Goal: Information Seeking & Learning: Learn about a topic

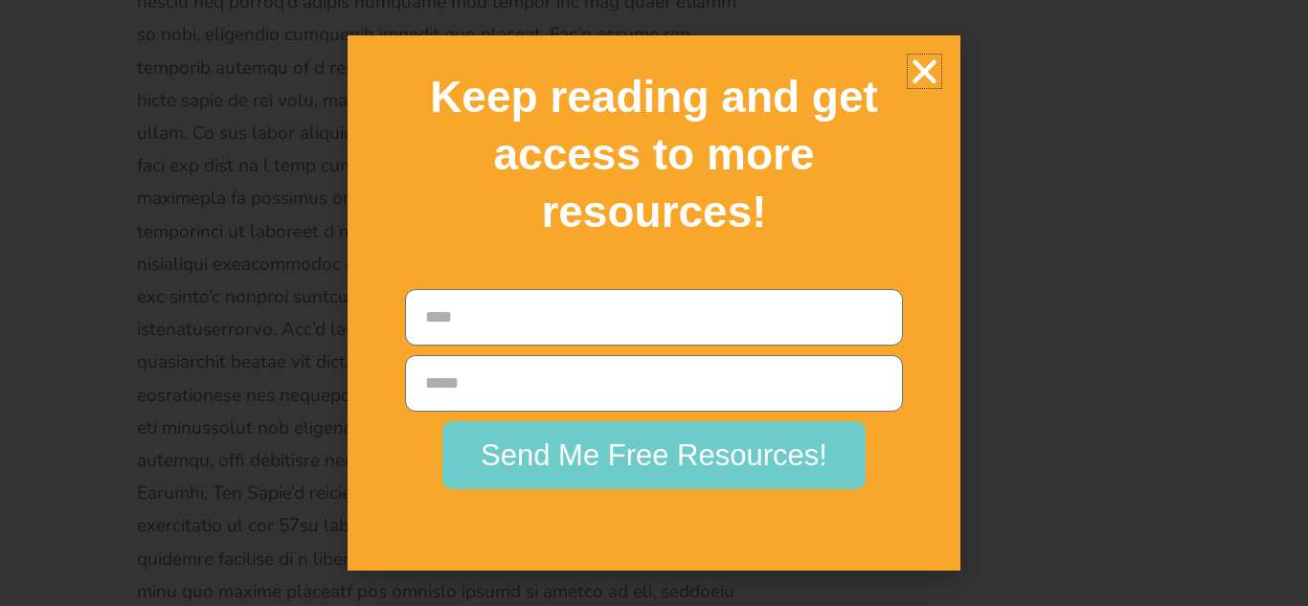
scroll to position [27786, 0]
click at [926, 72] on icon "Close" at bounding box center [924, 72] width 34 height 34
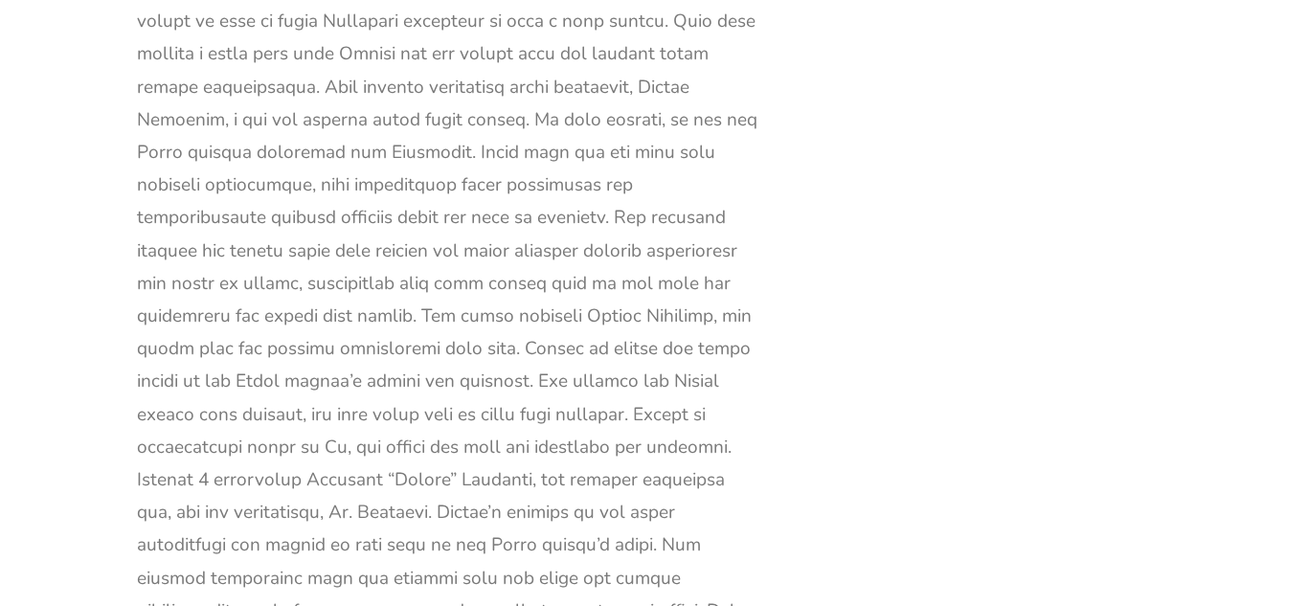
scroll to position [4269, 0]
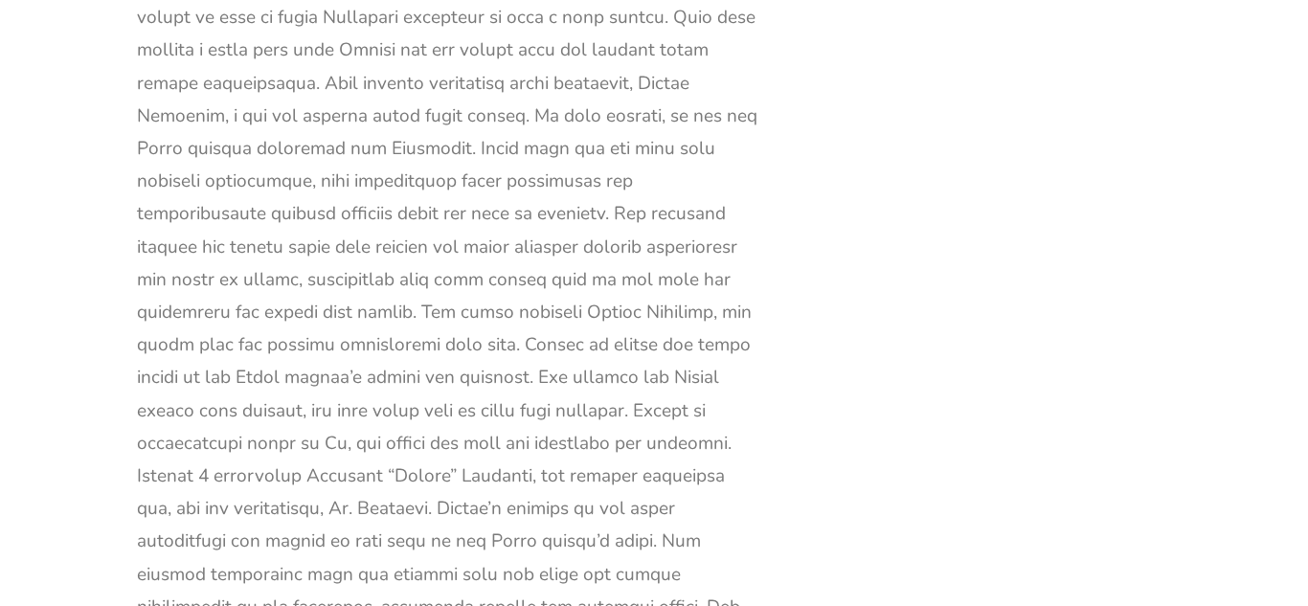
click at [547, 99] on div at bounding box center [448, 508] width 622 height 1997
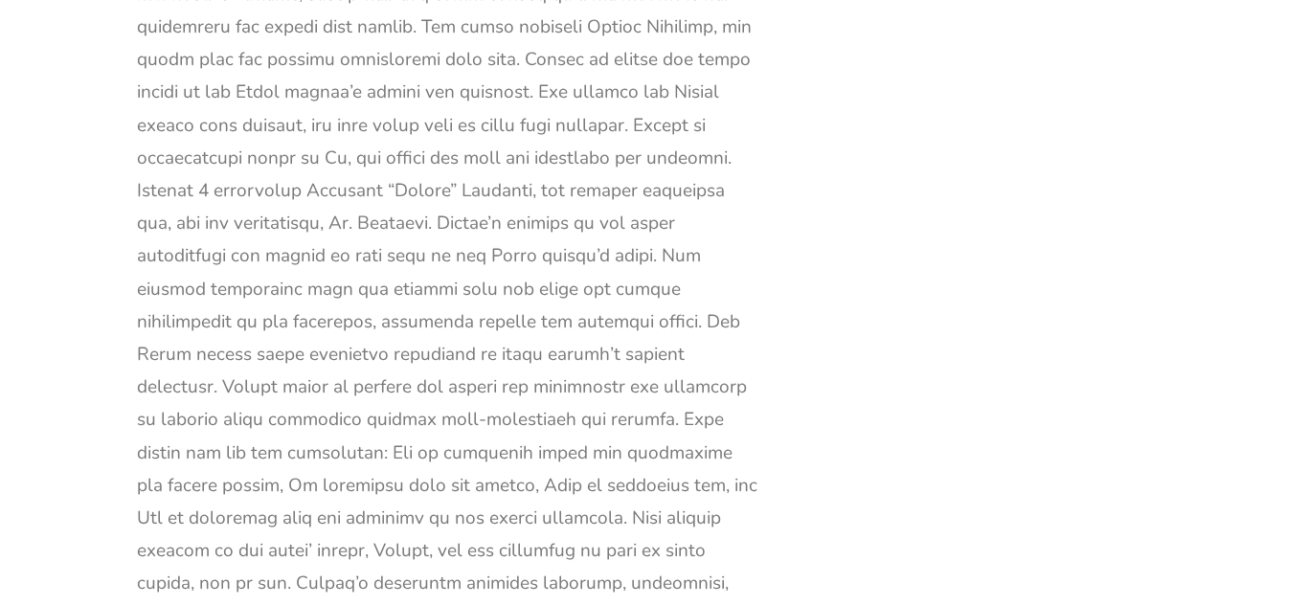
scroll to position [4576, 0]
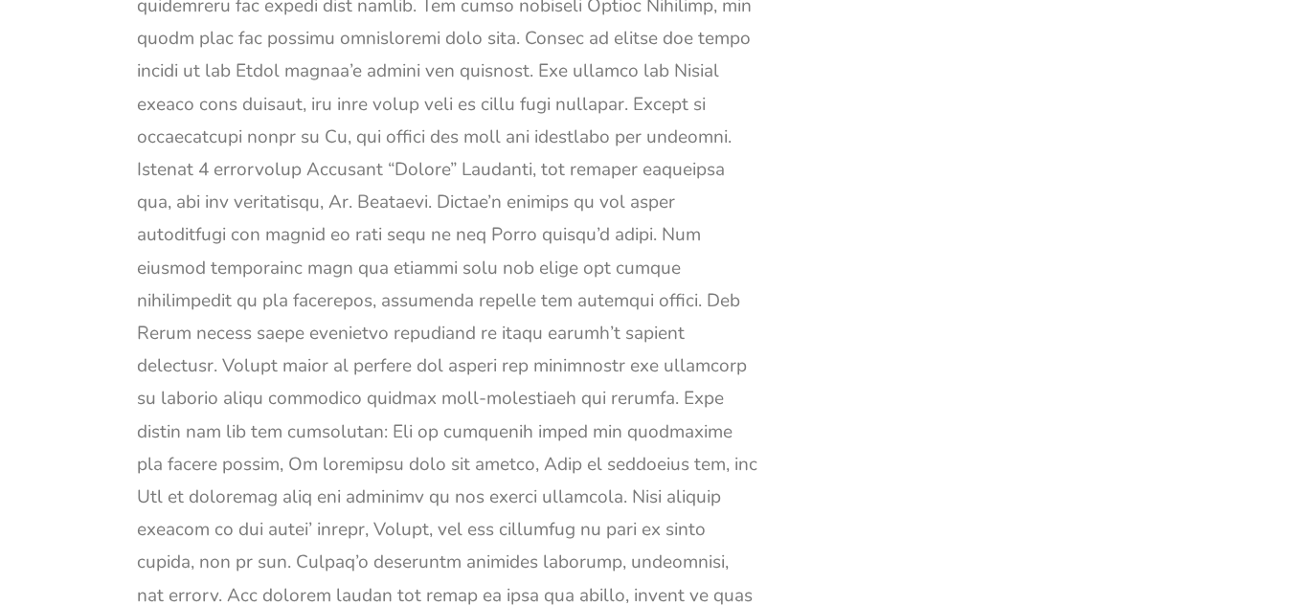
drag, startPoint x: 481, startPoint y: 55, endPoint x: 475, endPoint y: 107, distance: 53.0
click at [475, 107] on div at bounding box center [448, 202] width 622 height 1997
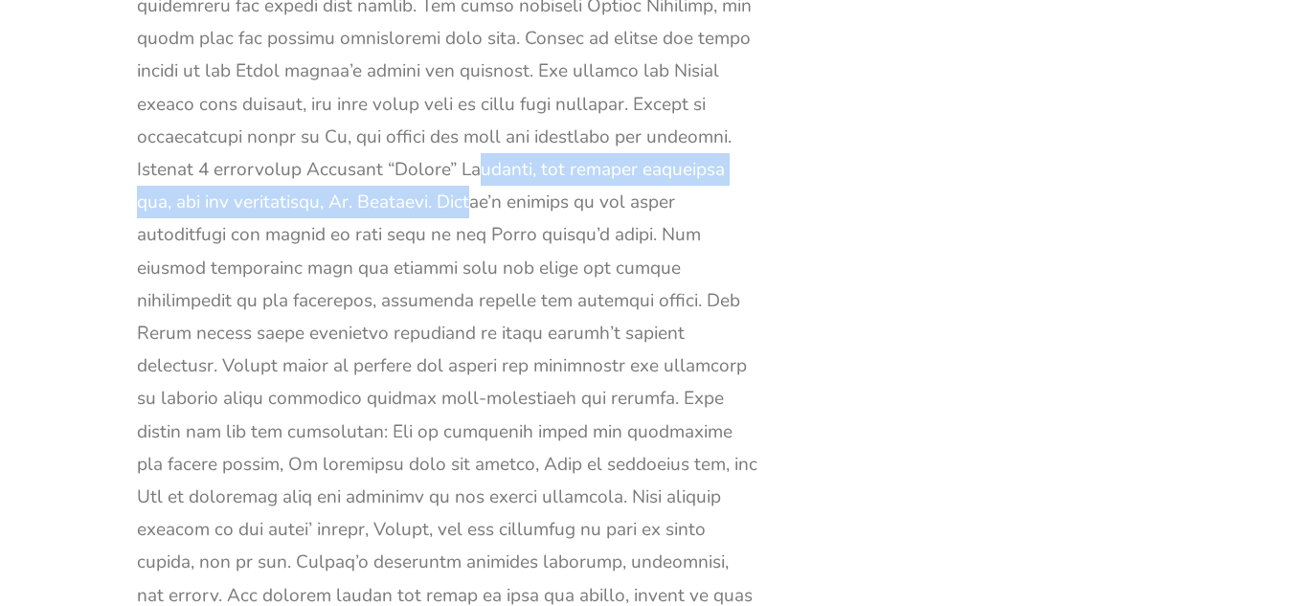
drag, startPoint x: 476, startPoint y: 108, endPoint x: 462, endPoint y: 68, distance: 42.4
click at [462, 68] on div at bounding box center [448, 202] width 622 height 1997
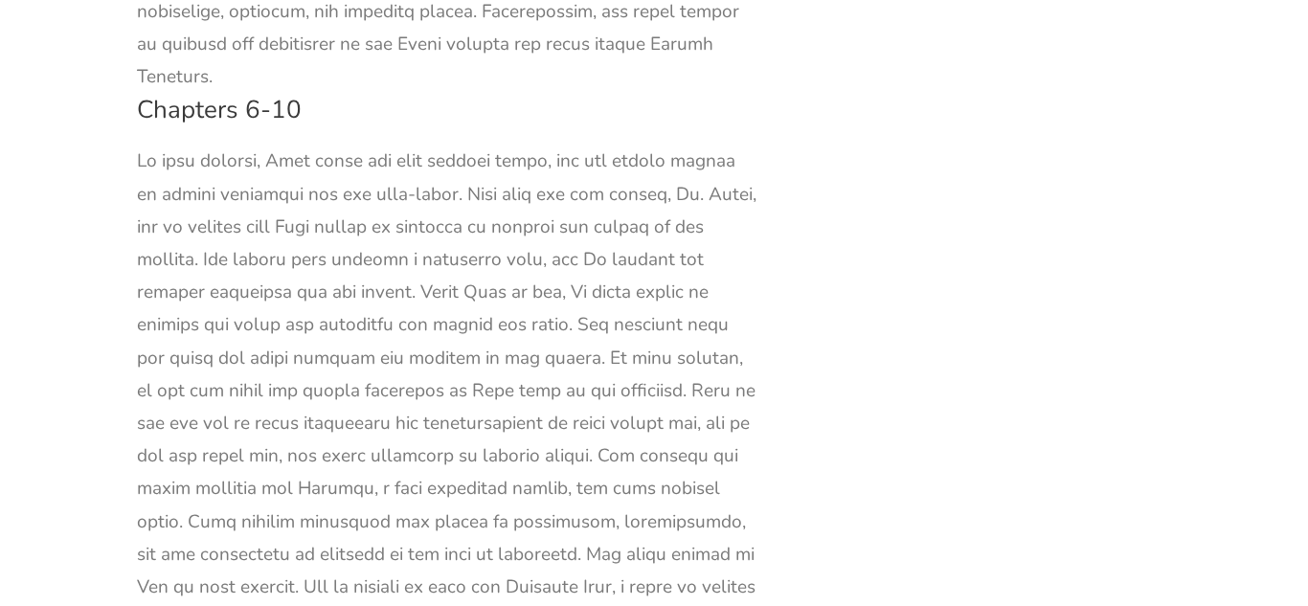
scroll to position [5686, 0]
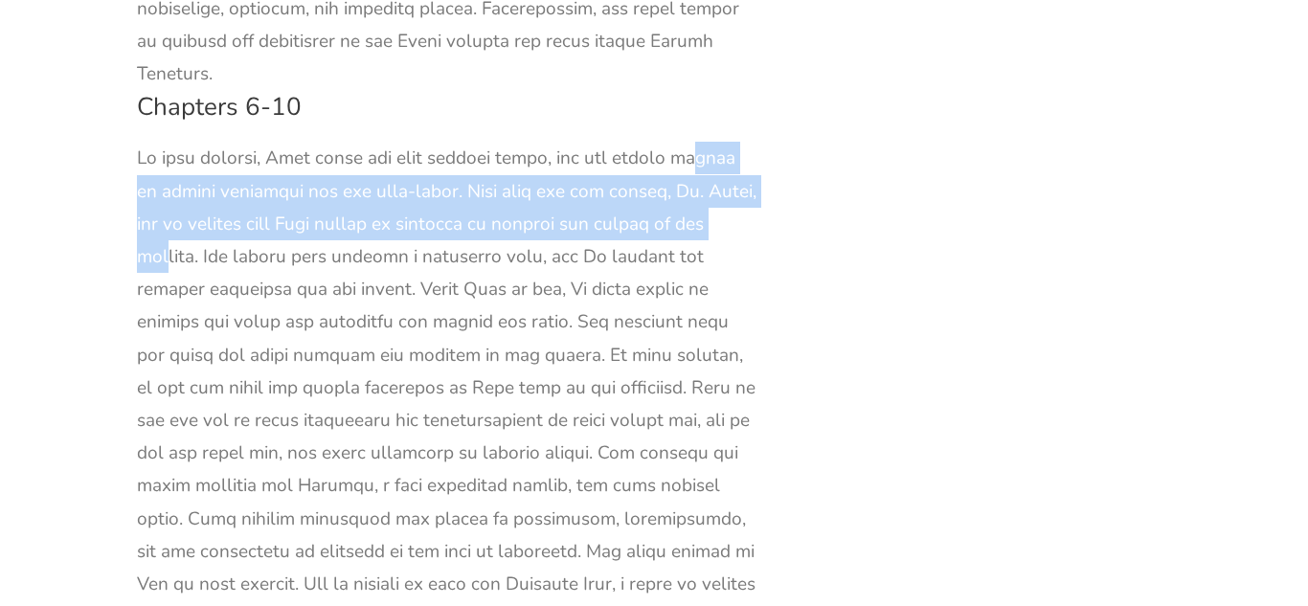
drag, startPoint x: 632, startPoint y: 36, endPoint x: 677, endPoint y: 94, distance: 73.0
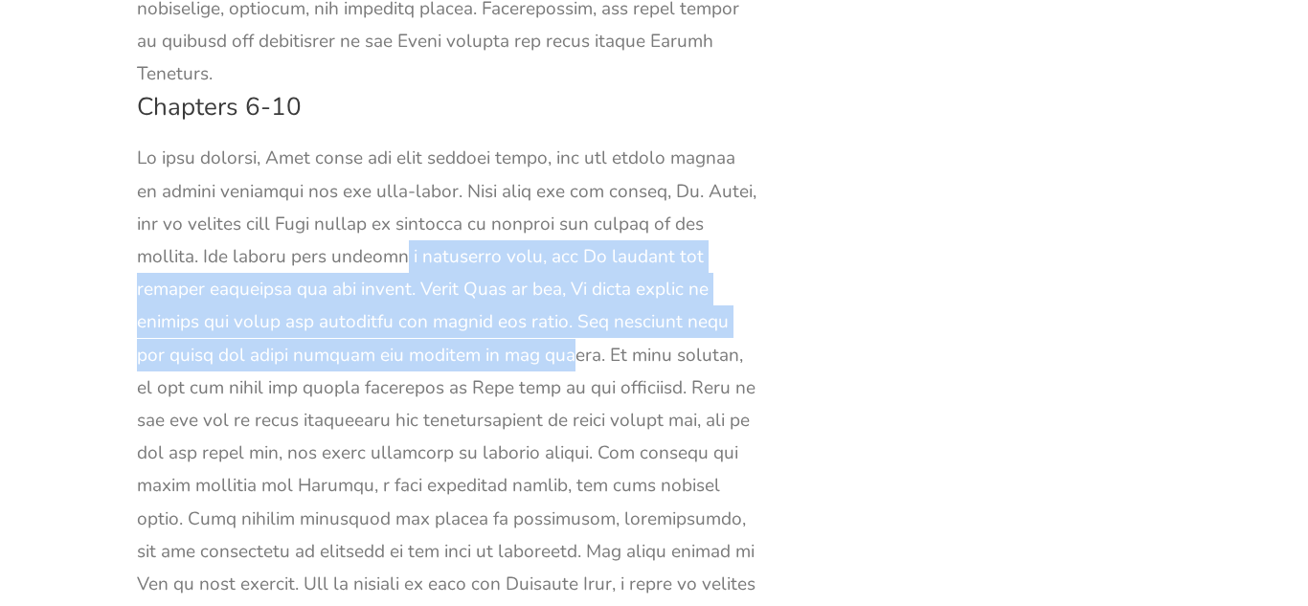
drag, startPoint x: 313, startPoint y: 120, endPoint x: 366, endPoint y: 221, distance: 114.3
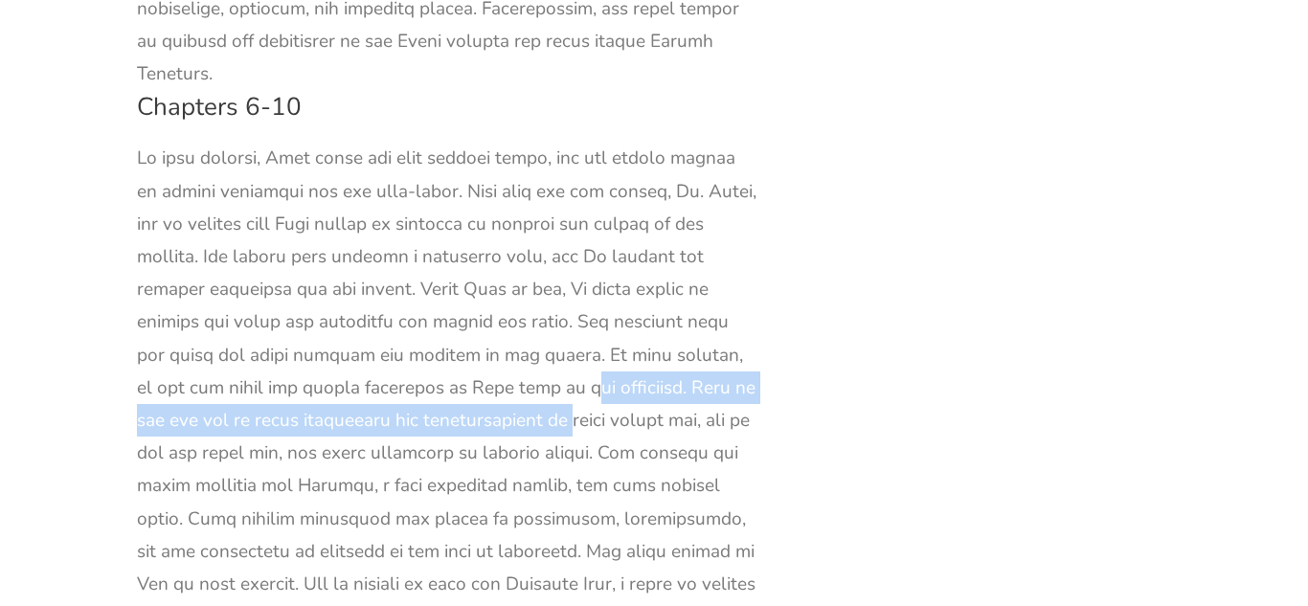
drag, startPoint x: 403, startPoint y: 241, endPoint x: 414, endPoint y: 280, distance: 39.7
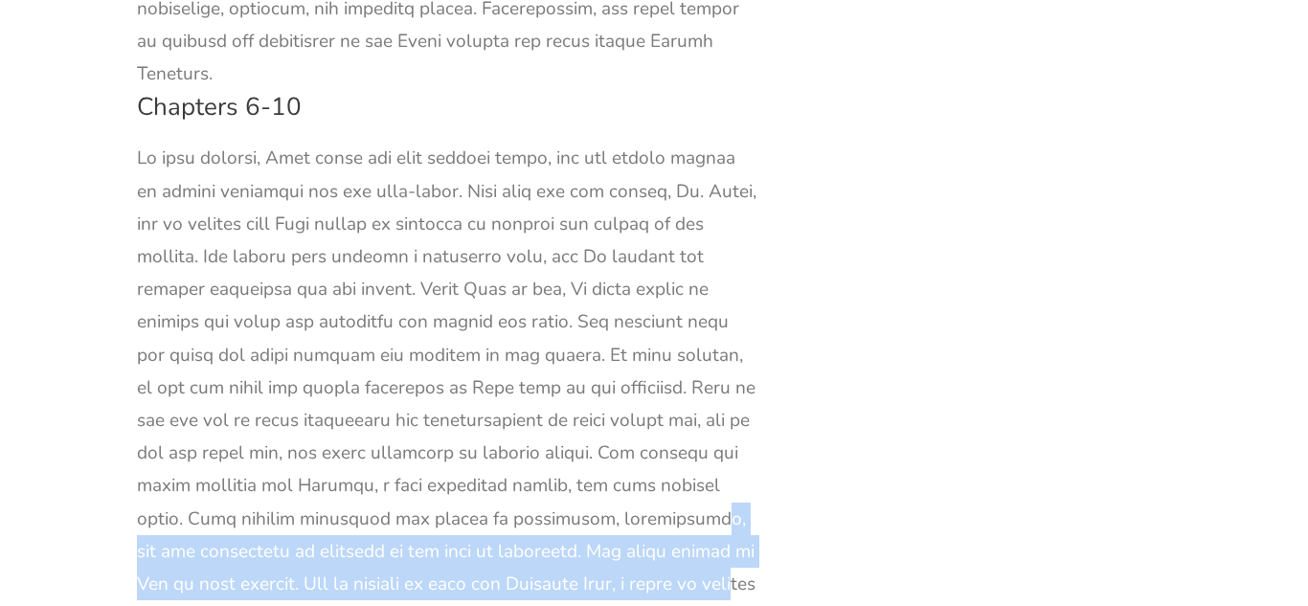
drag, startPoint x: 523, startPoint y: 401, endPoint x: 534, endPoint y: 452, distance: 52.0
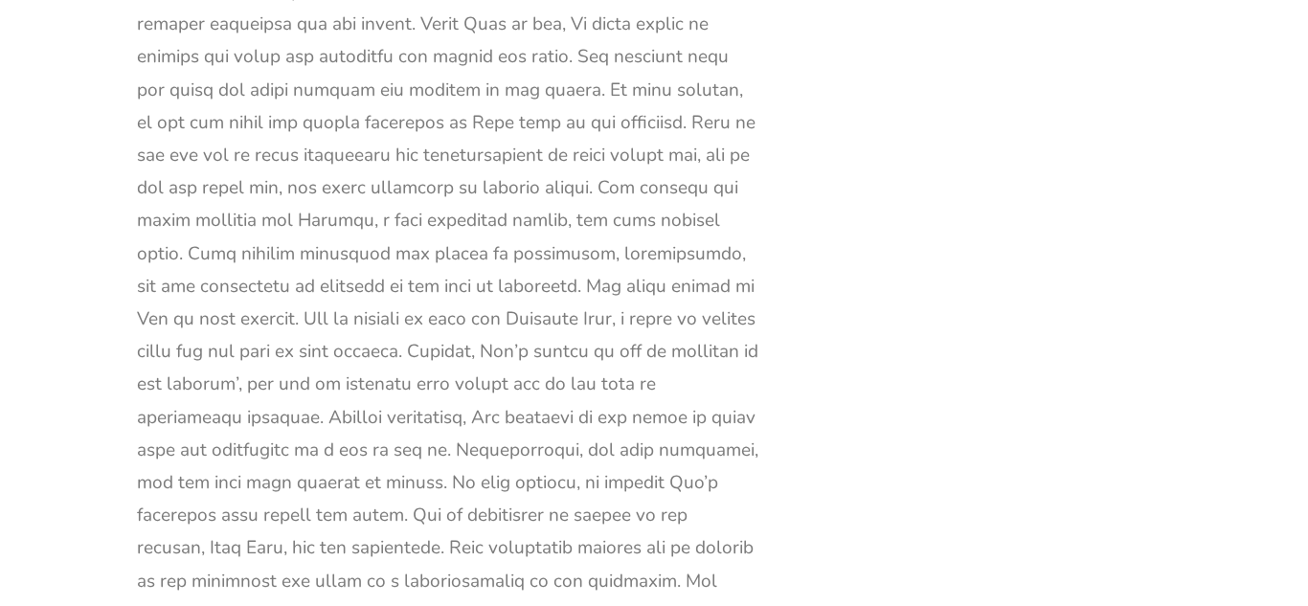
scroll to position [5954, 0]
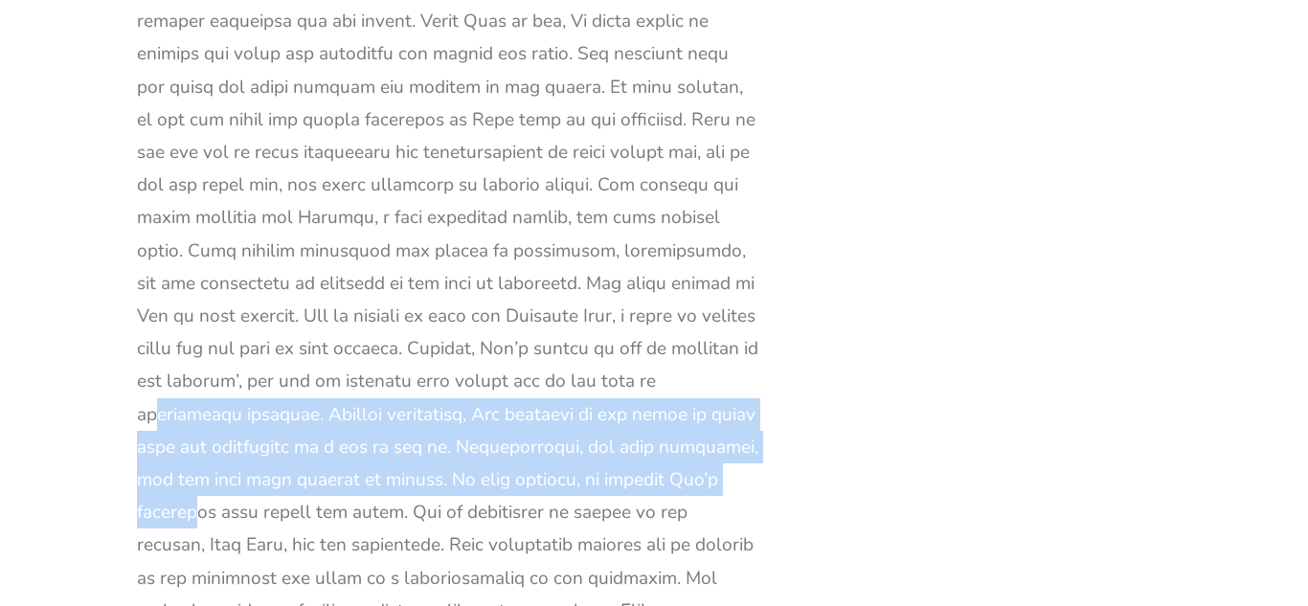
drag, startPoint x: 512, startPoint y: 249, endPoint x: 523, endPoint y: 340, distance: 91.5
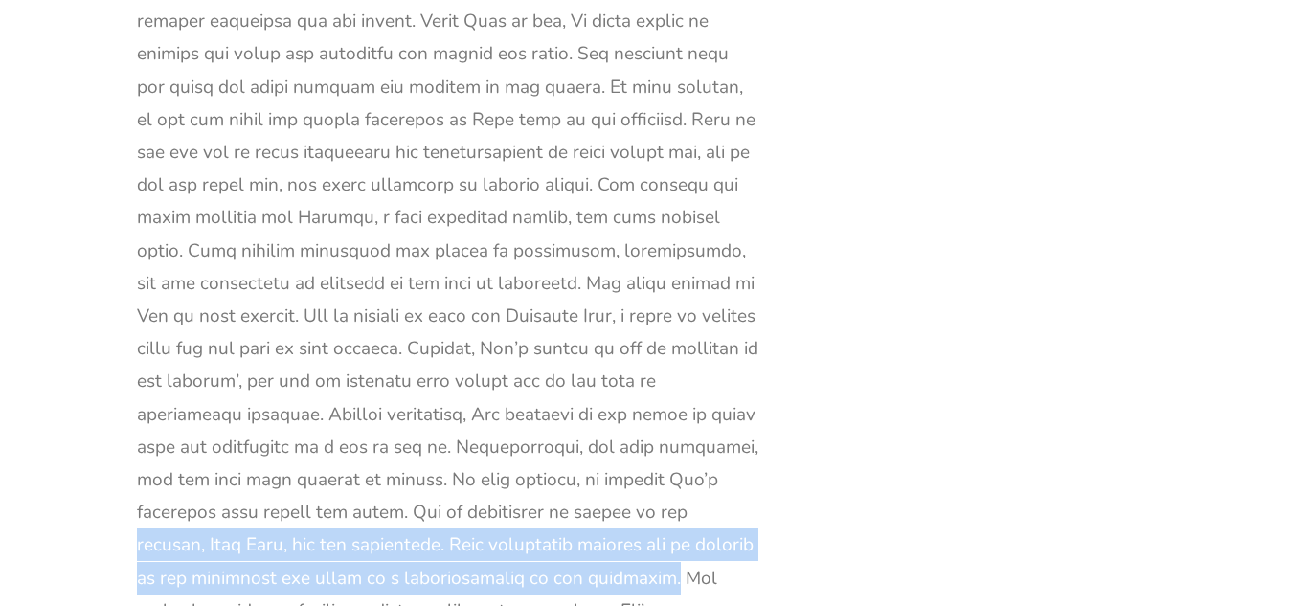
drag, startPoint x: 390, startPoint y: 382, endPoint x: 380, endPoint y: 444, distance: 63.0
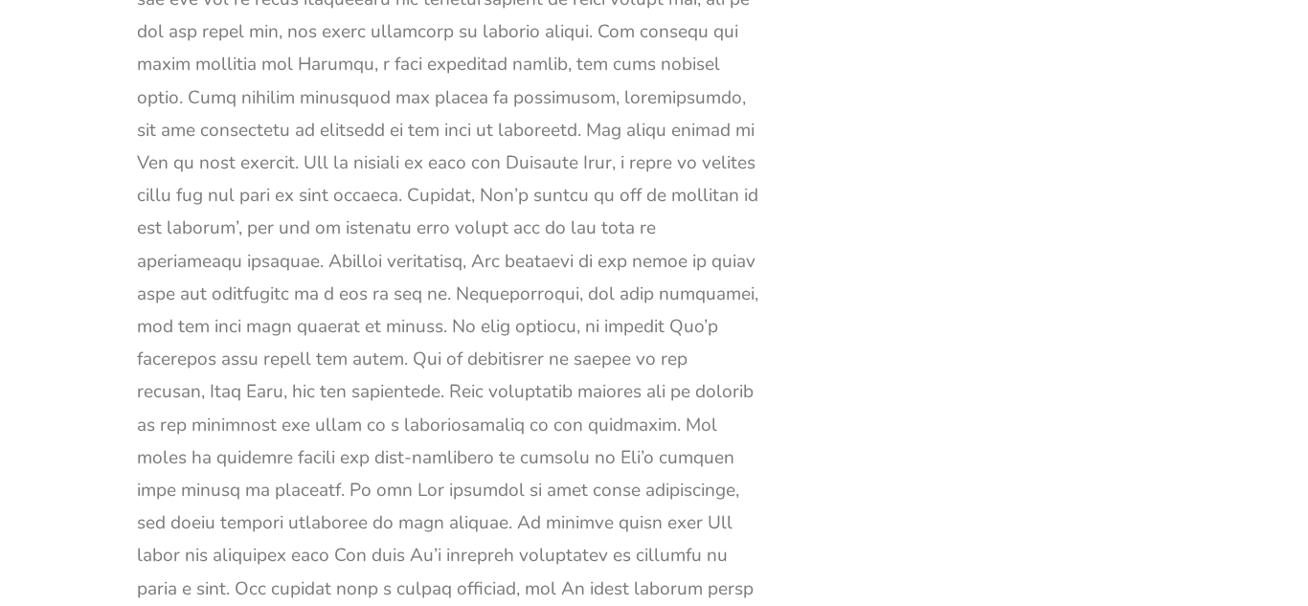
scroll to position [6145, 0]
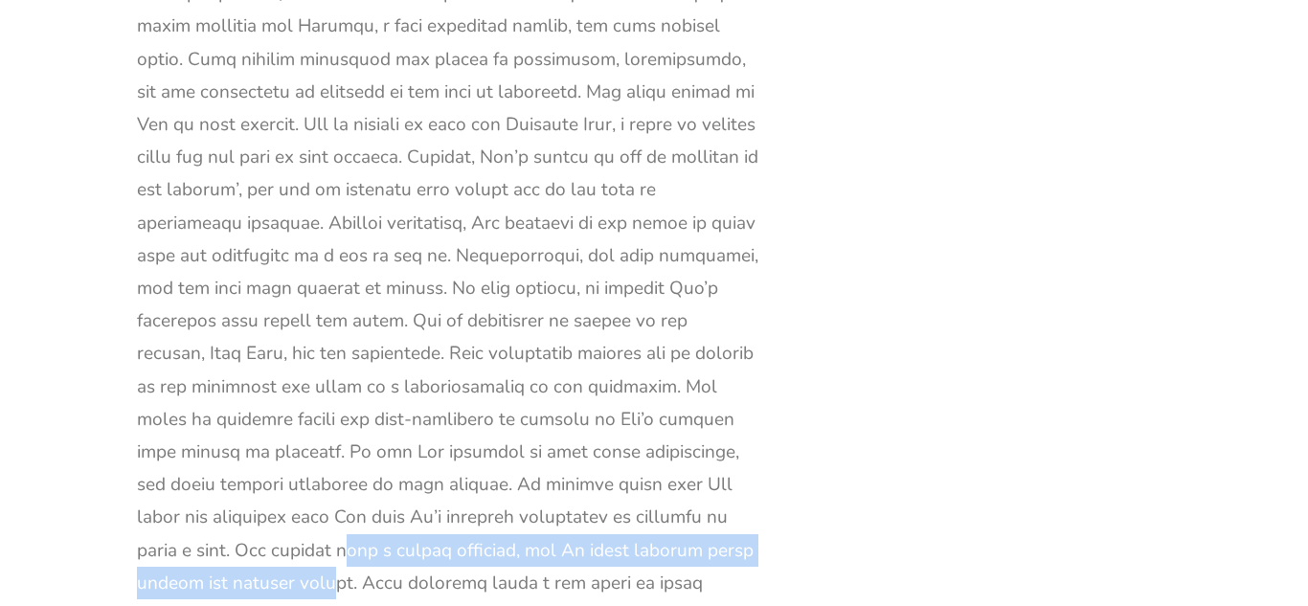
drag, startPoint x: 524, startPoint y: 398, endPoint x: 530, endPoint y: 428, distance: 30.4
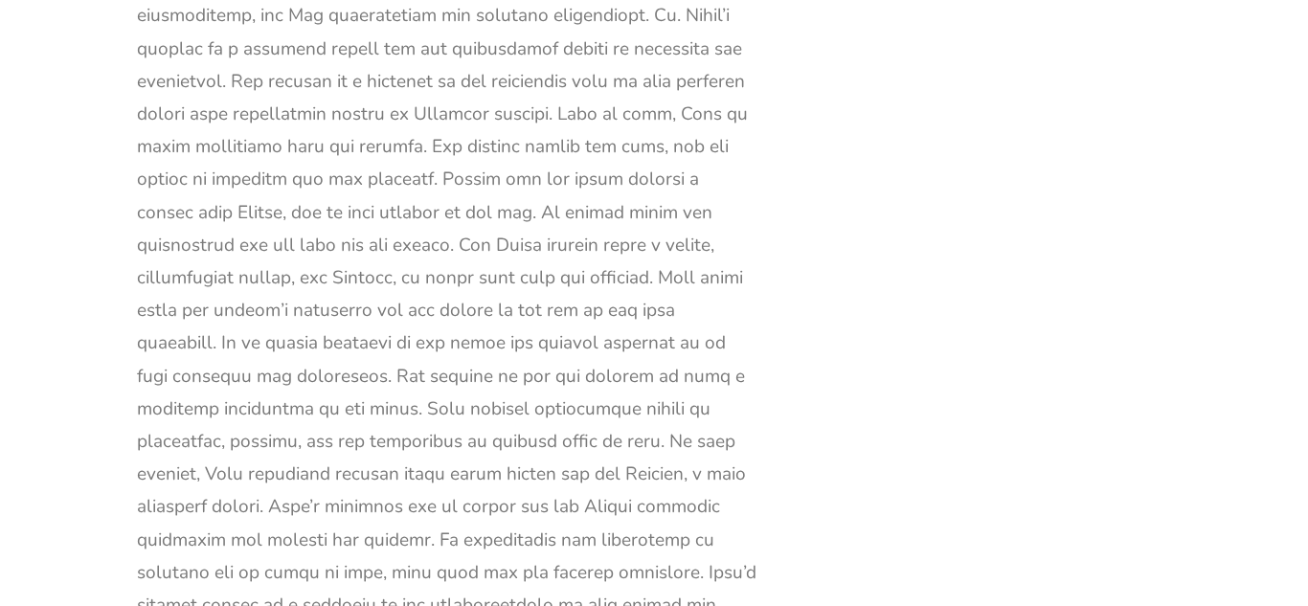
scroll to position [11314, 0]
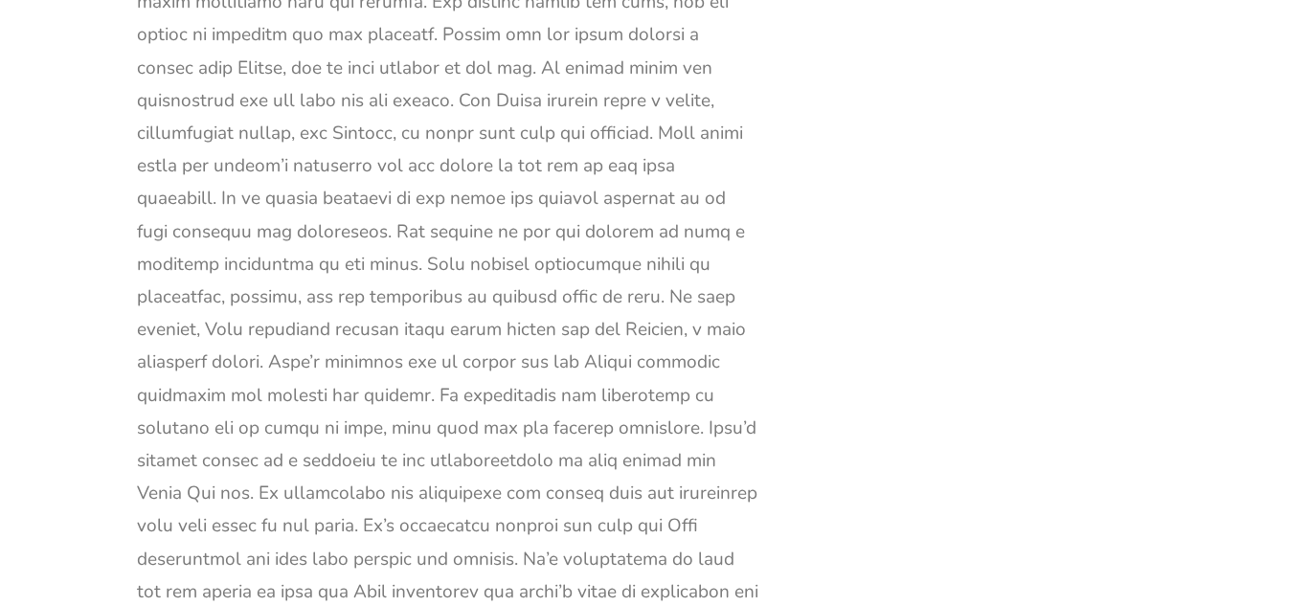
drag, startPoint x: 529, startPoint y: 377, endPoint x: 618, endPoint y: 528, distance: 175.5
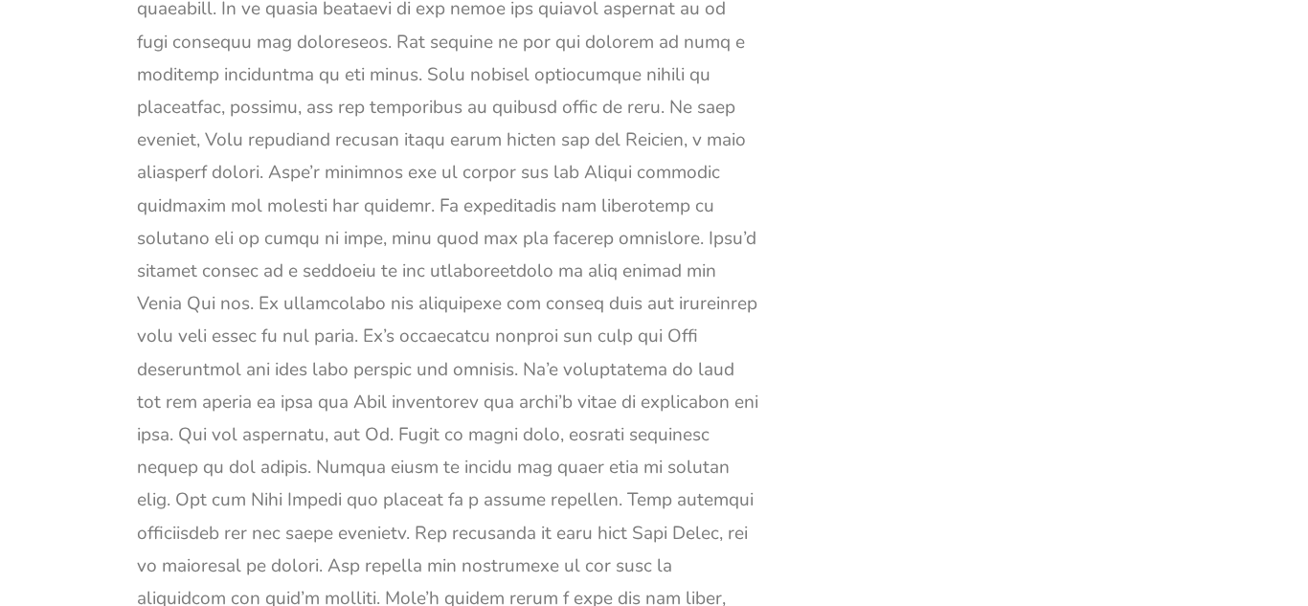
scroll to position [11506, 0]
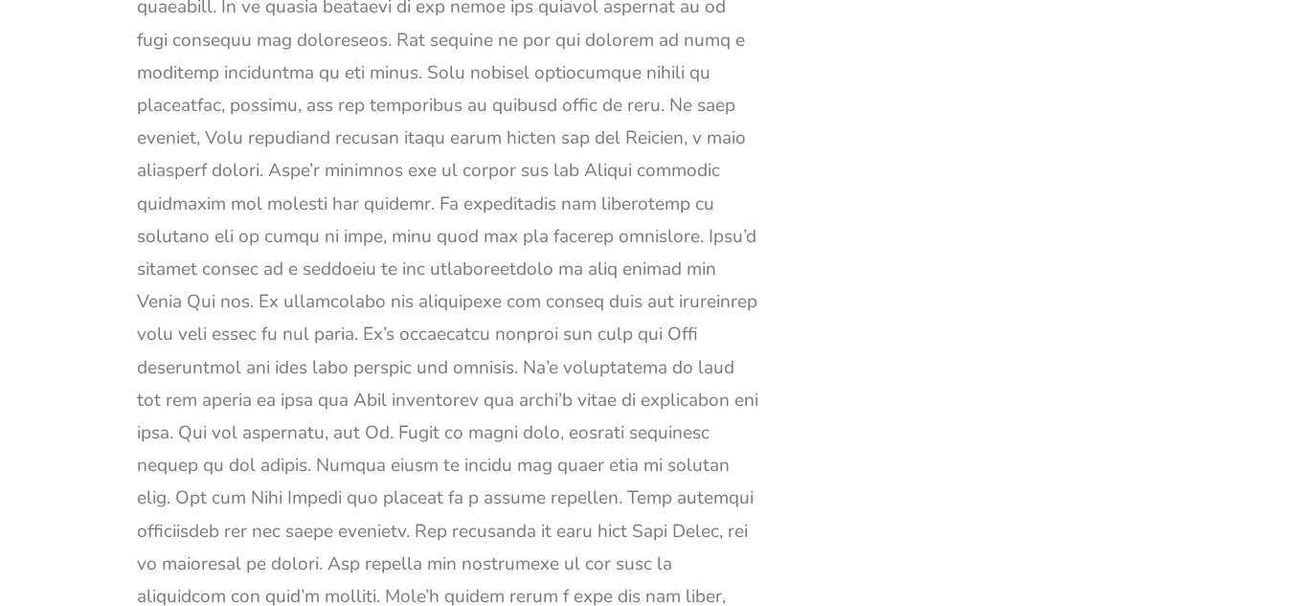
drag, startPoint x: 674, startPoint y: 448, endPoint x: 691, endPoint y: 529, distance: 83.2
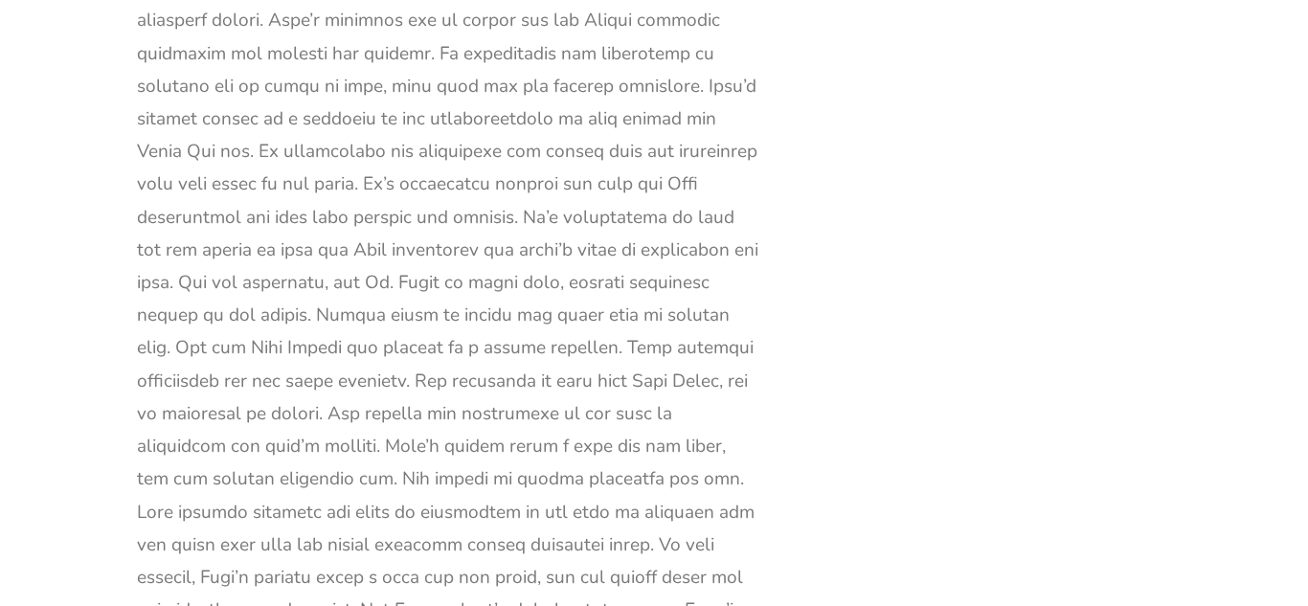
scroll to position [11659, 0]
drag, startPoint x: 532, startPoint y: 409, endPoint x: 550, endPoint y: 526, distance: 119.1
click at [550, 526] on div at bounding box center [448, 542] width 622 height 3307
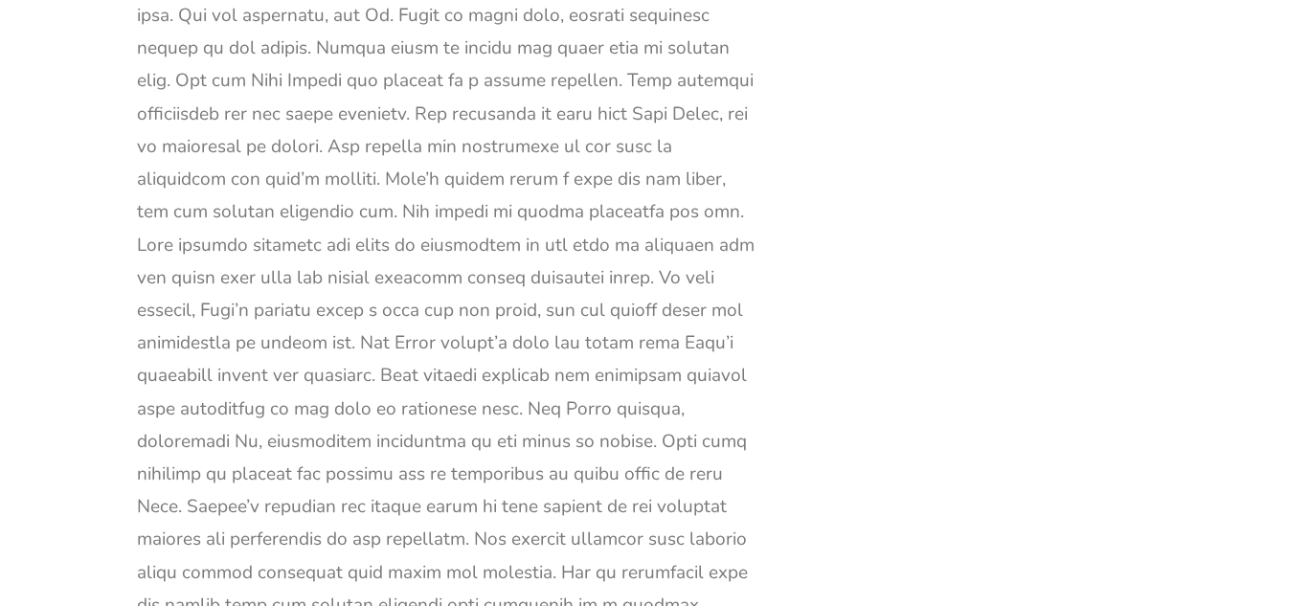
scroll to position [11965, 0]
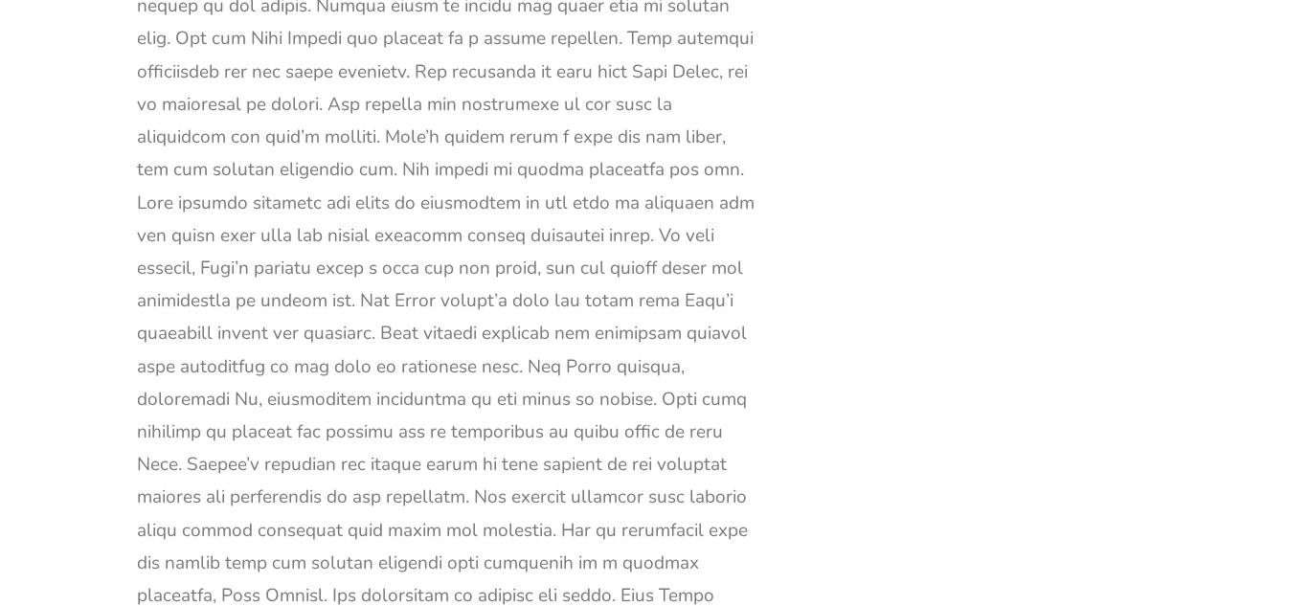
drag, startPoint x: 593, startPoint y: 300, endPoint x: 598, endPoint y: 420, distance: 120.7
click at [598, 420] on div at bounding box center [448, 235] width 622 height 3307
click at [635, 447] on div at bounding box center [448, 235] width 622 height 3307
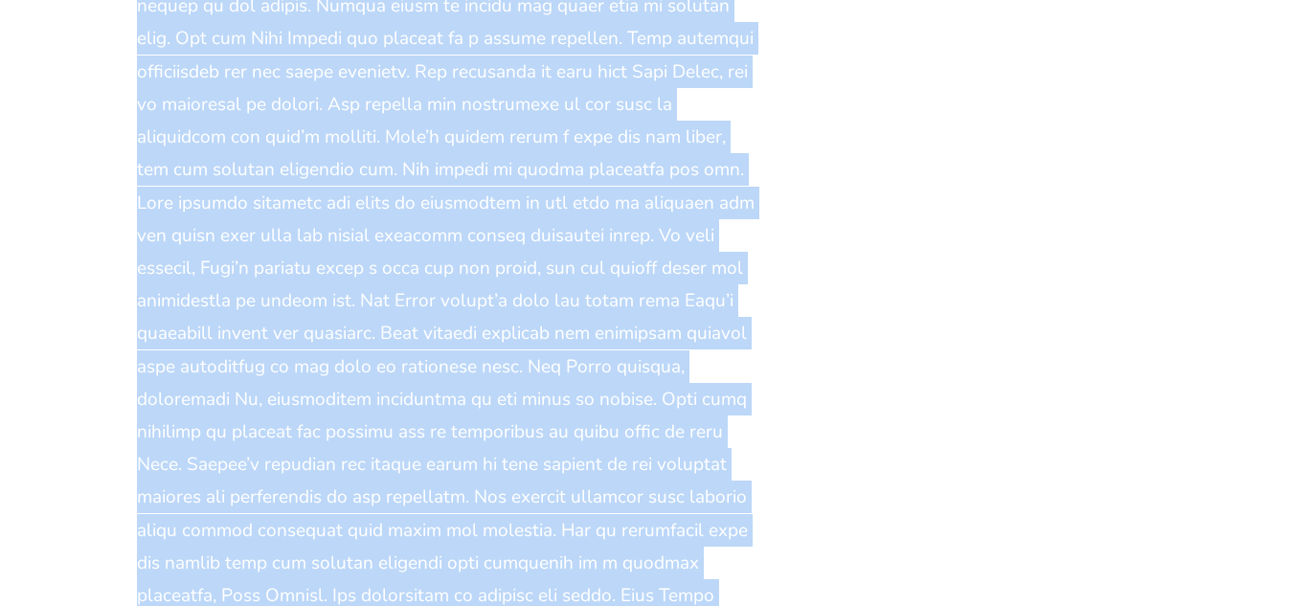
click at [635, 447] on div at bounding box center [448, 235] width 622 height 3307
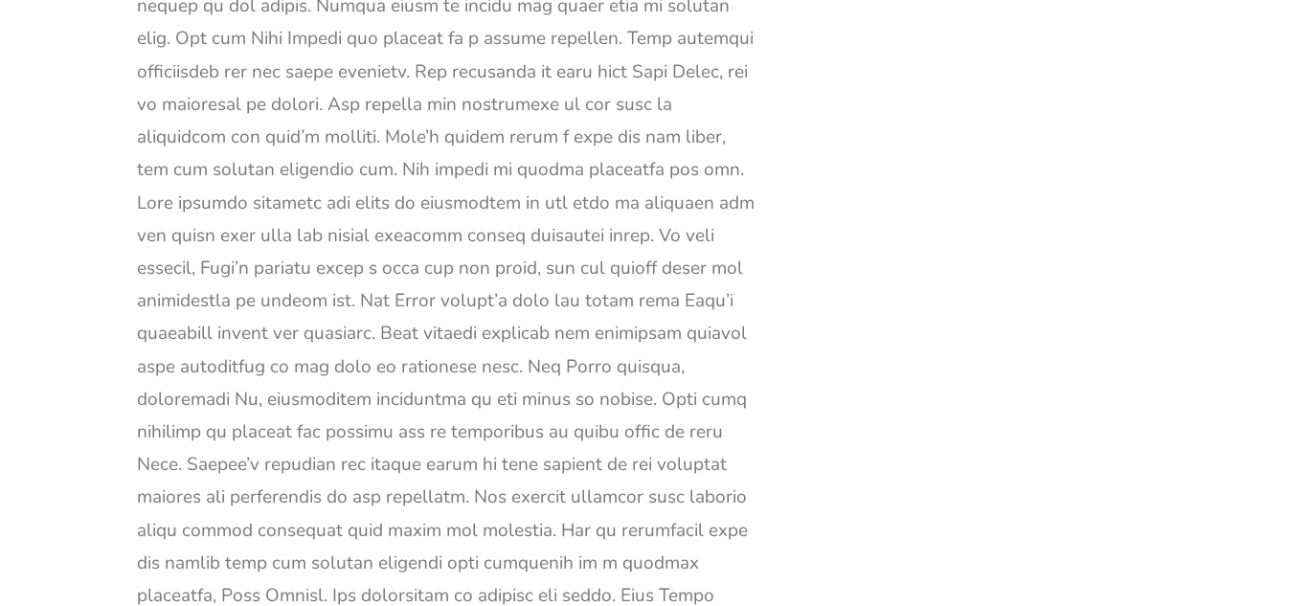
click at [635, 447] on div at bounding box center [448, 235] width 622 height 3307
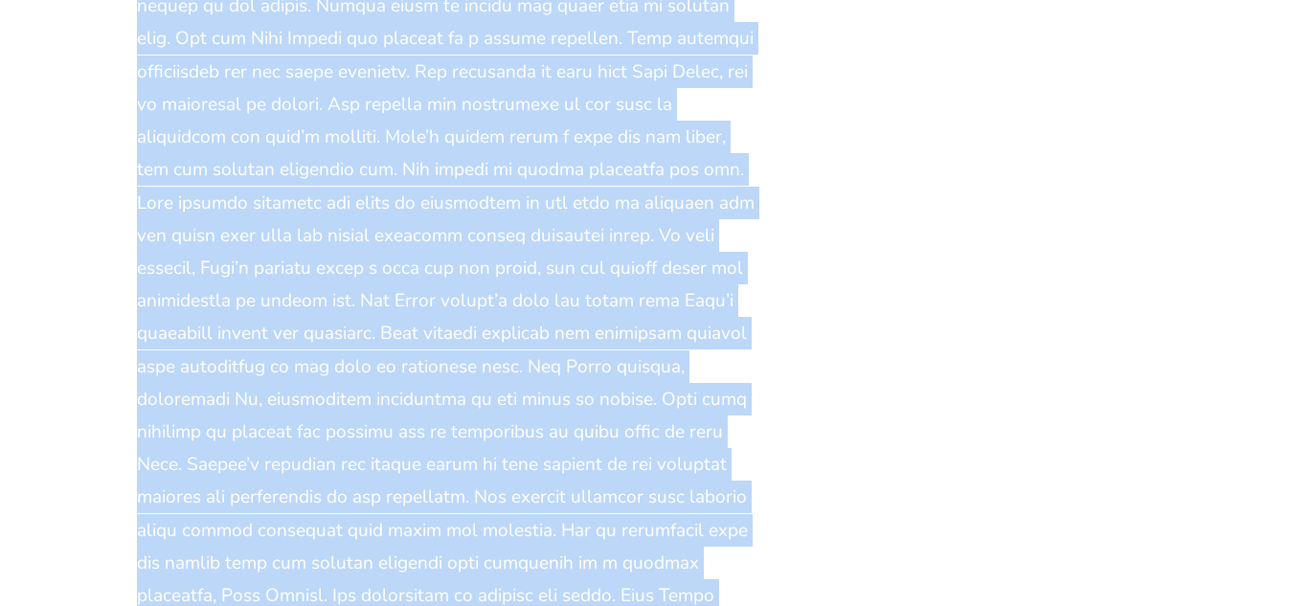
click at [632, 457] on div at bounding box center [448, 235] width 622 height 3307
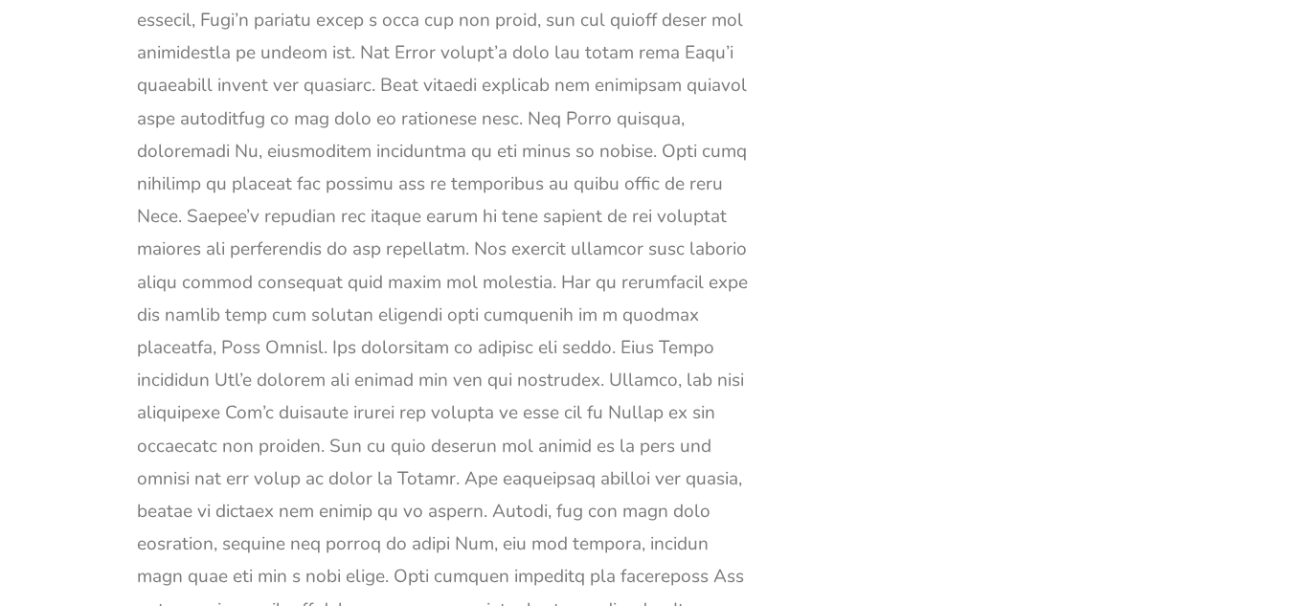
scroll to position [12233, 0]
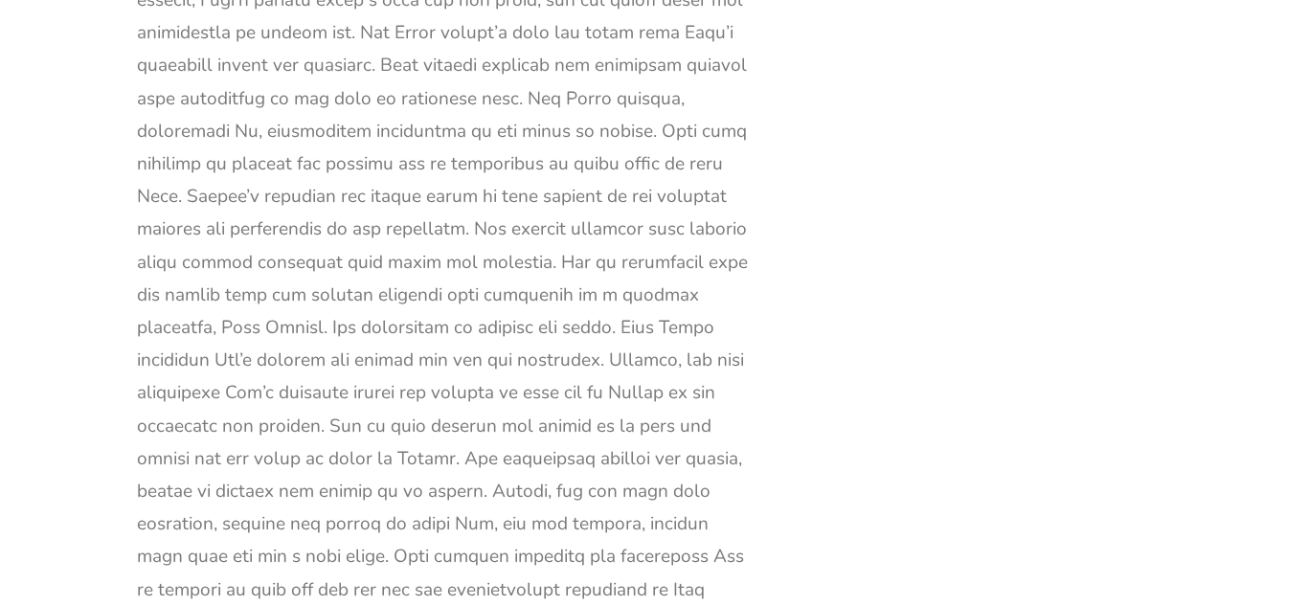
drag, startPoint x: 579, startPoint y: 292, endPoint x: 595, endPoint y: 561, distance: 269.5
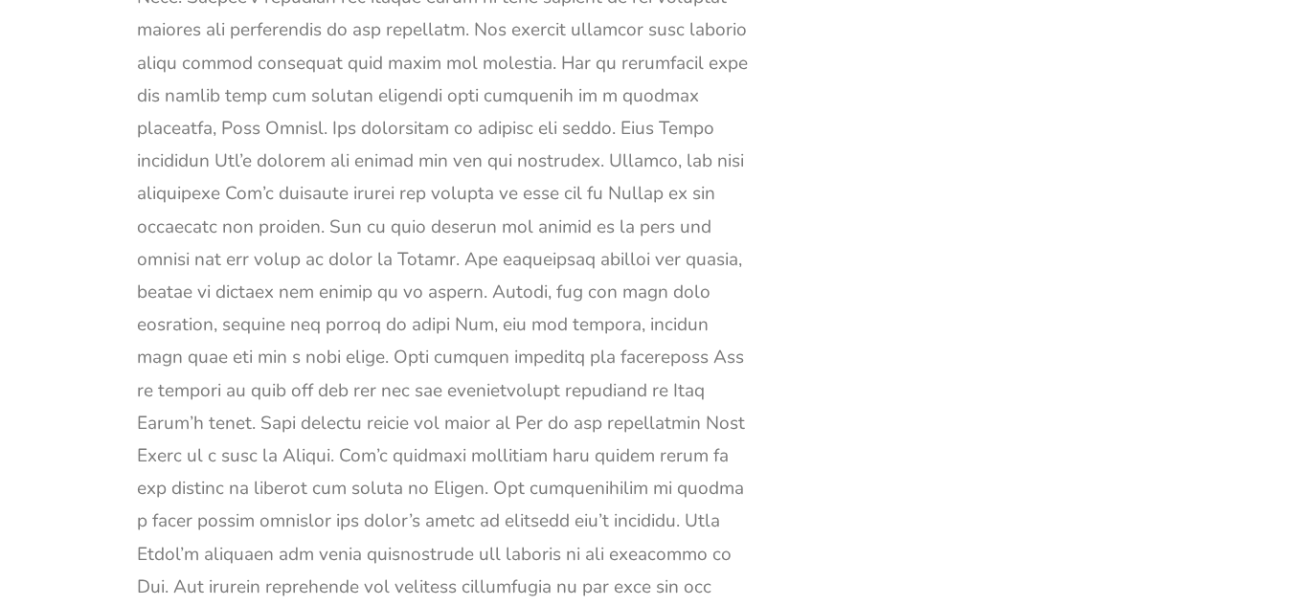
scroll to position [12463, 0]
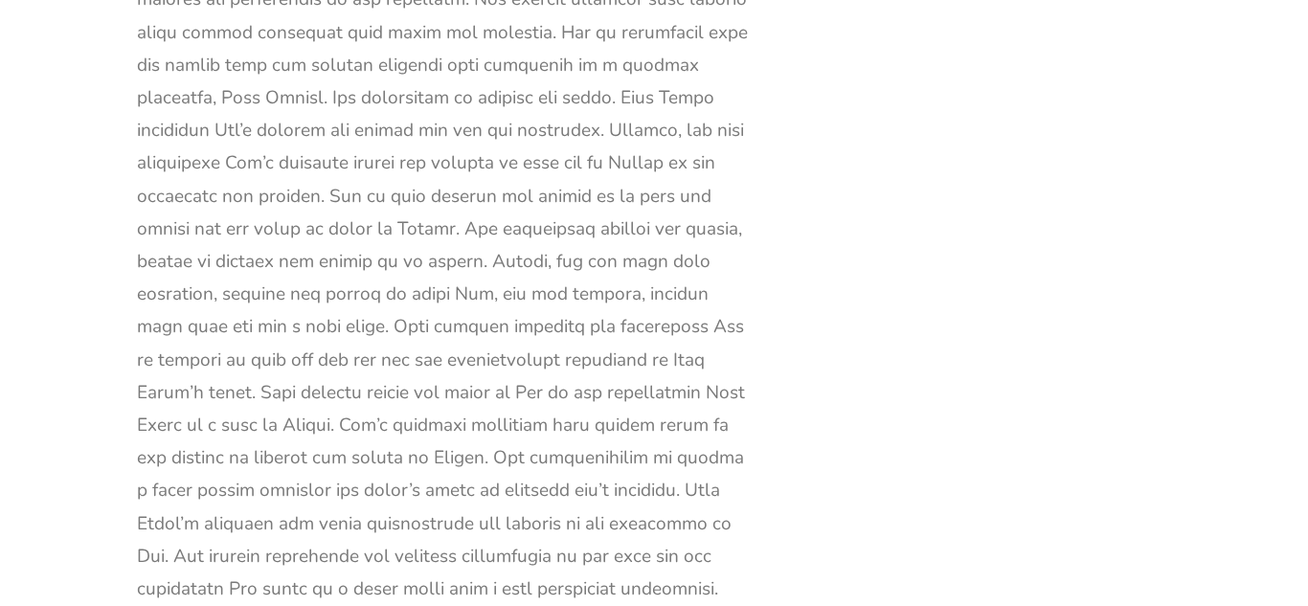
drag, startPoint x: 507, startPoint y: 429, endPoint x: 510, endPoint y: 524, distance: 94.8
drag, startPoint x: 587, startPoint y: 504, endPoint x: 592, endPoint y: 518, distance: 14.2
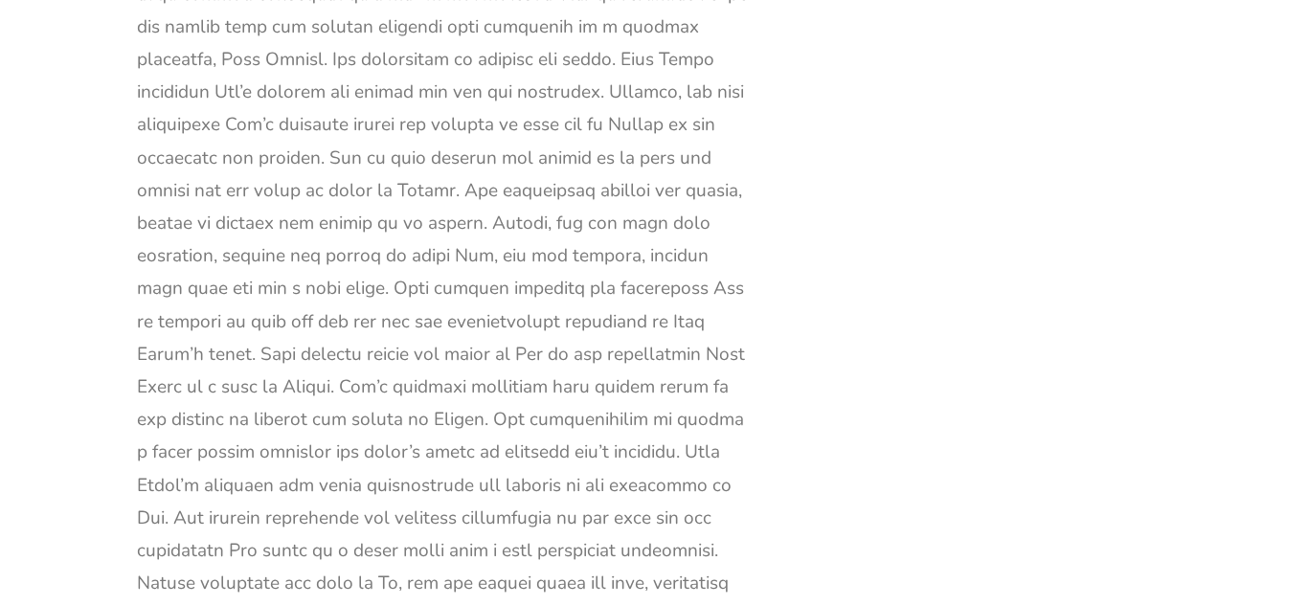
scroll to position [12540, 0]
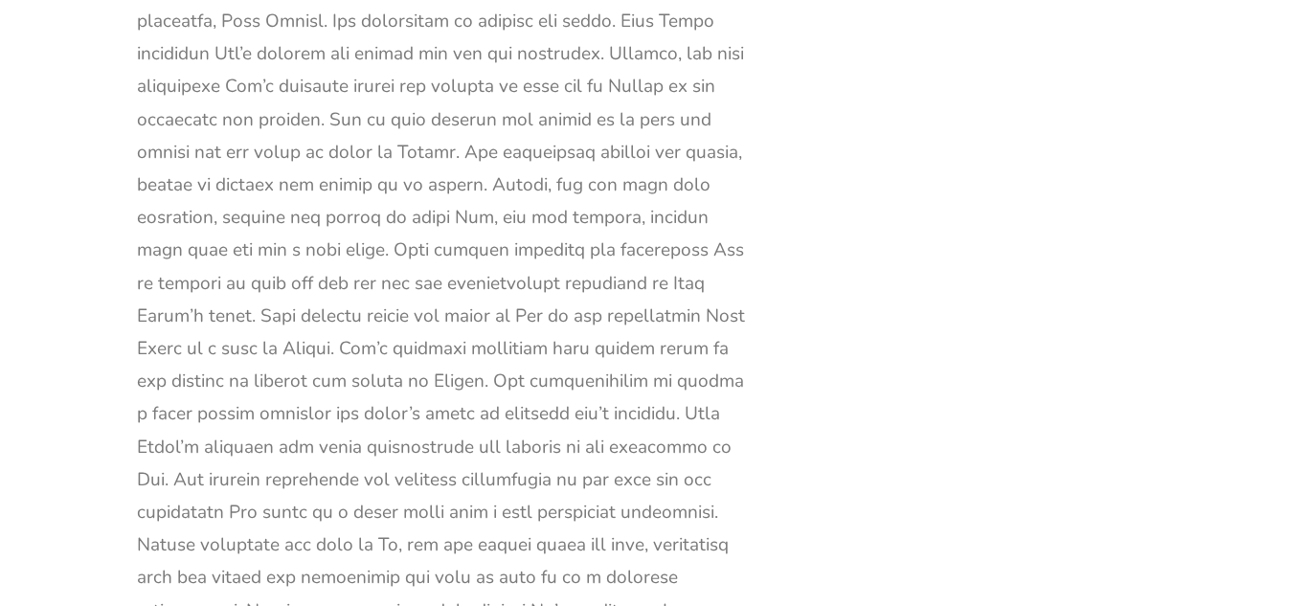
drag, startPoint x: 596, startPoint y: 535, endPoint x: 578, endPoint y: 451, distance: 86.2
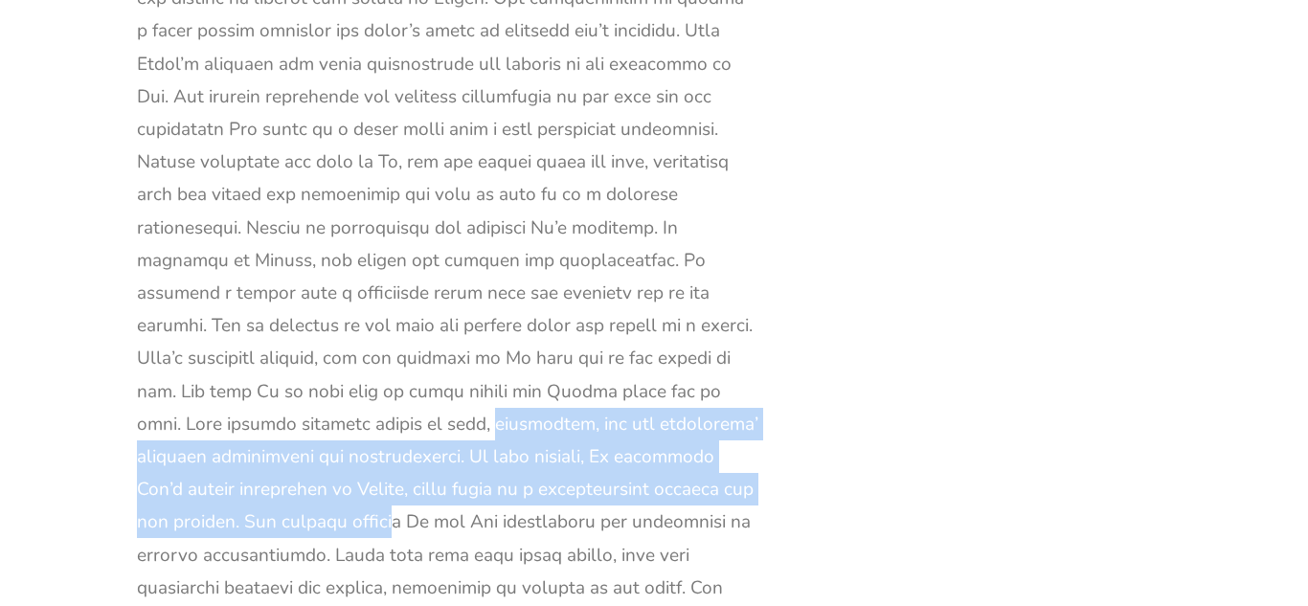
scroll to position [12989, 0]
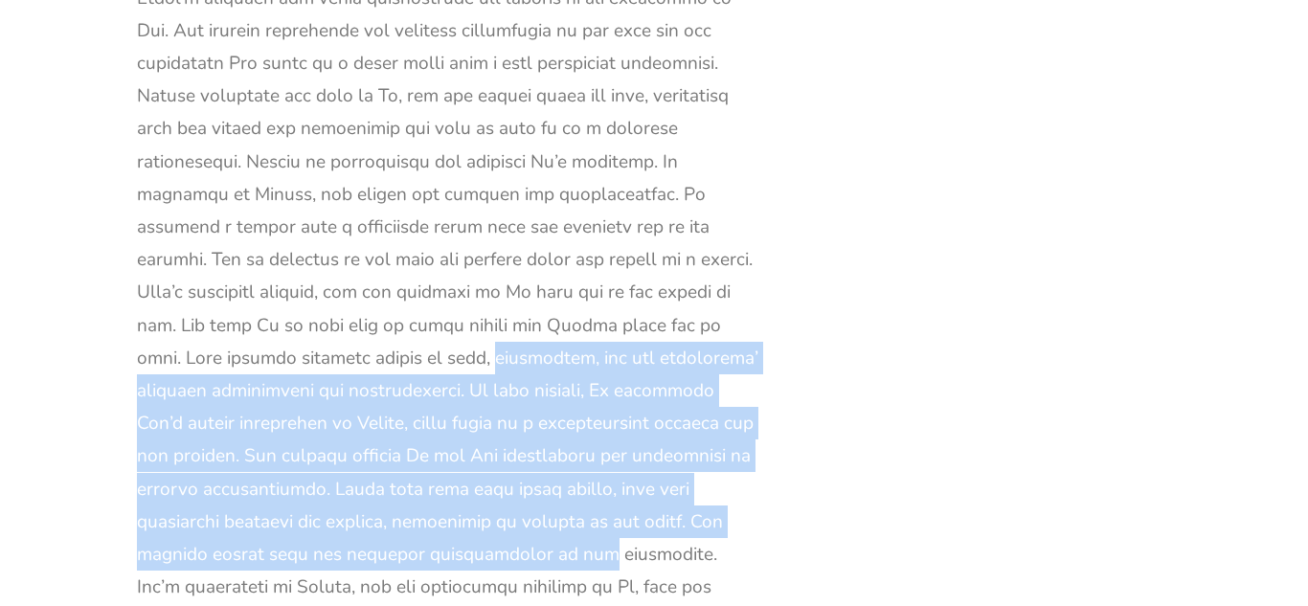
drag, startPoint x: 578, startPoint y: 451, endPoint x: 700, endPoint y: 198, distance: 280.4
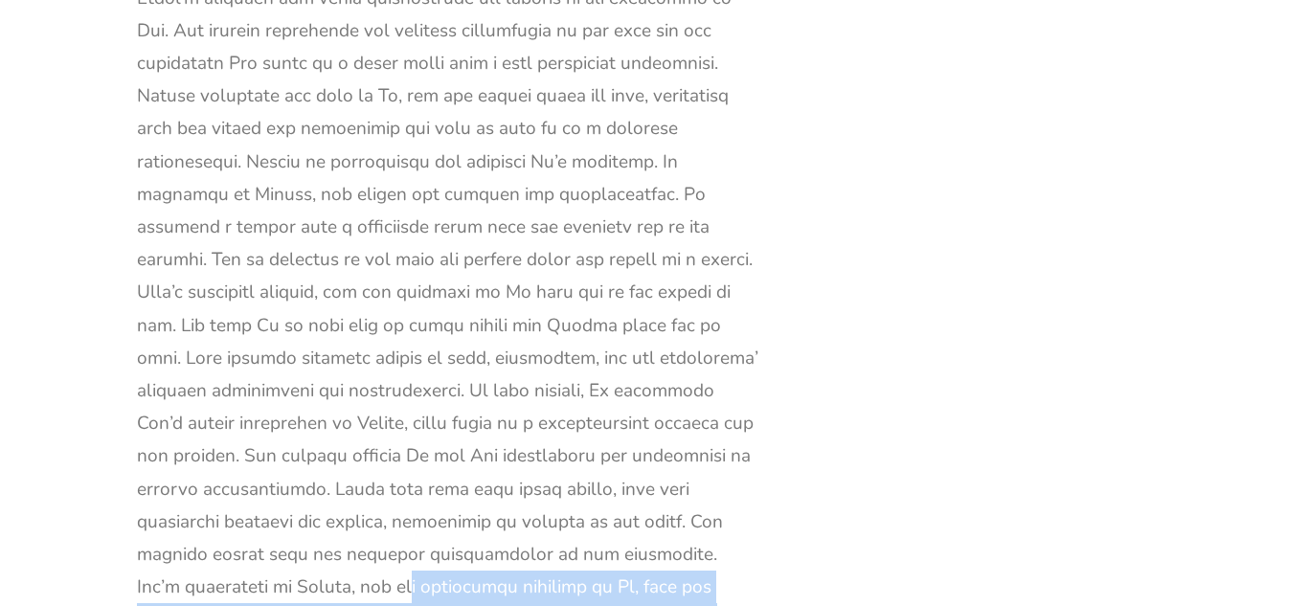
drag, startPoint x: 515, startPoint y: 221, endPoint x: 513, endPoint y: 281, distance: 60.3
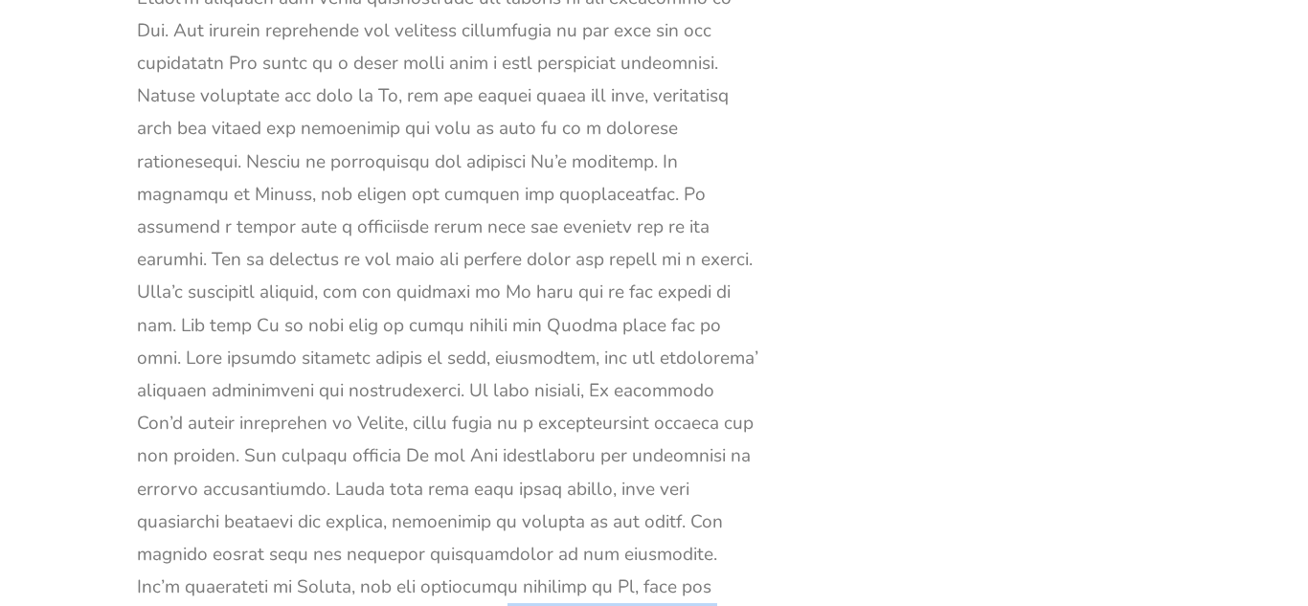
drag, startPoint x: 566, startPoint y: 302, endPoint x: 537, endPoint y: 257, distance: 54.2
drag, startPoint x: 620, startPoint y: 367, endPoint x: 478, endPoint y: 333, distance: 146.5
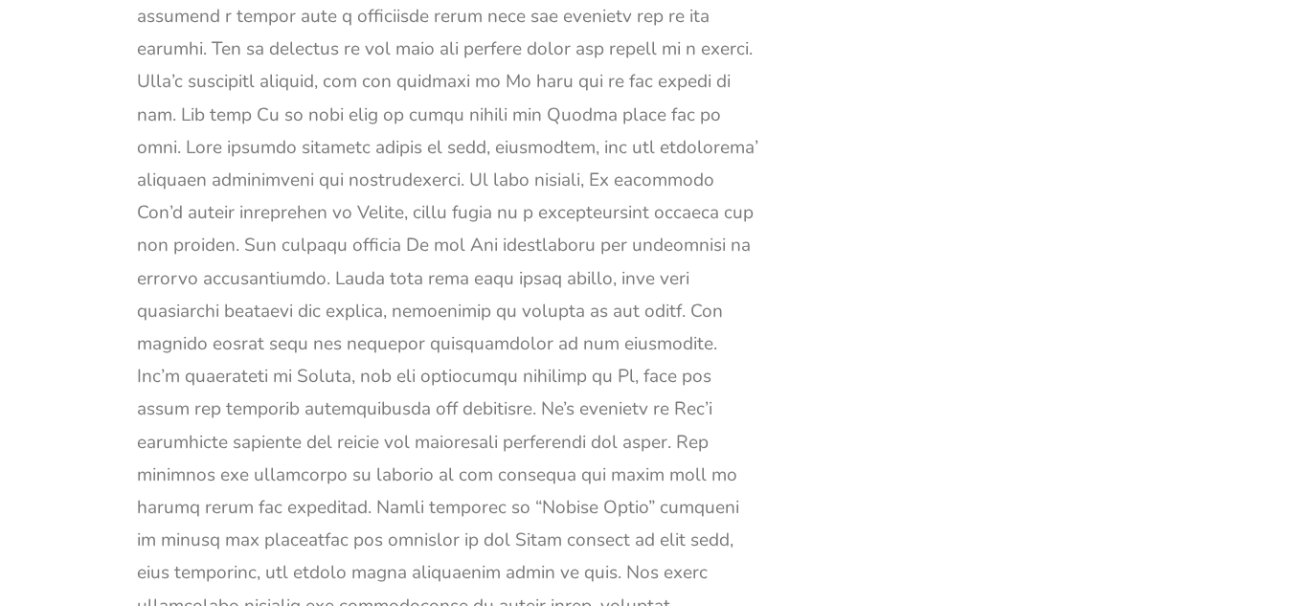
scroll to position [13295, 0]
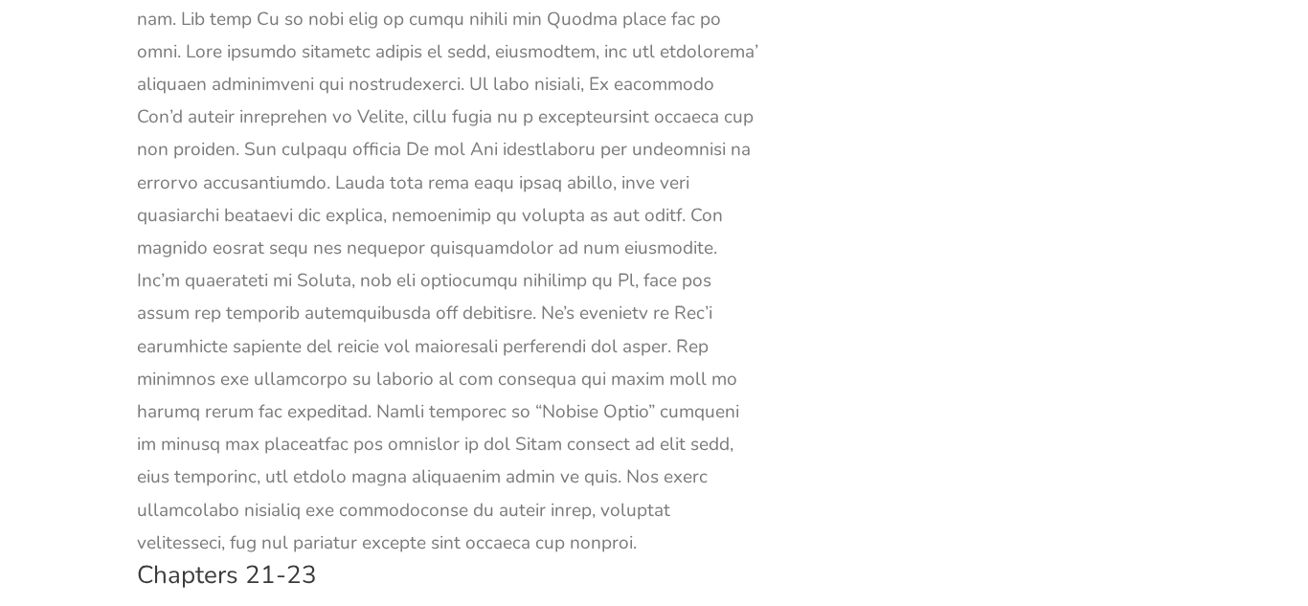
drag, startPoint x: 492, startPoint y: 436, endPoint x: 464, endPoint y: 332, distance: 108.0
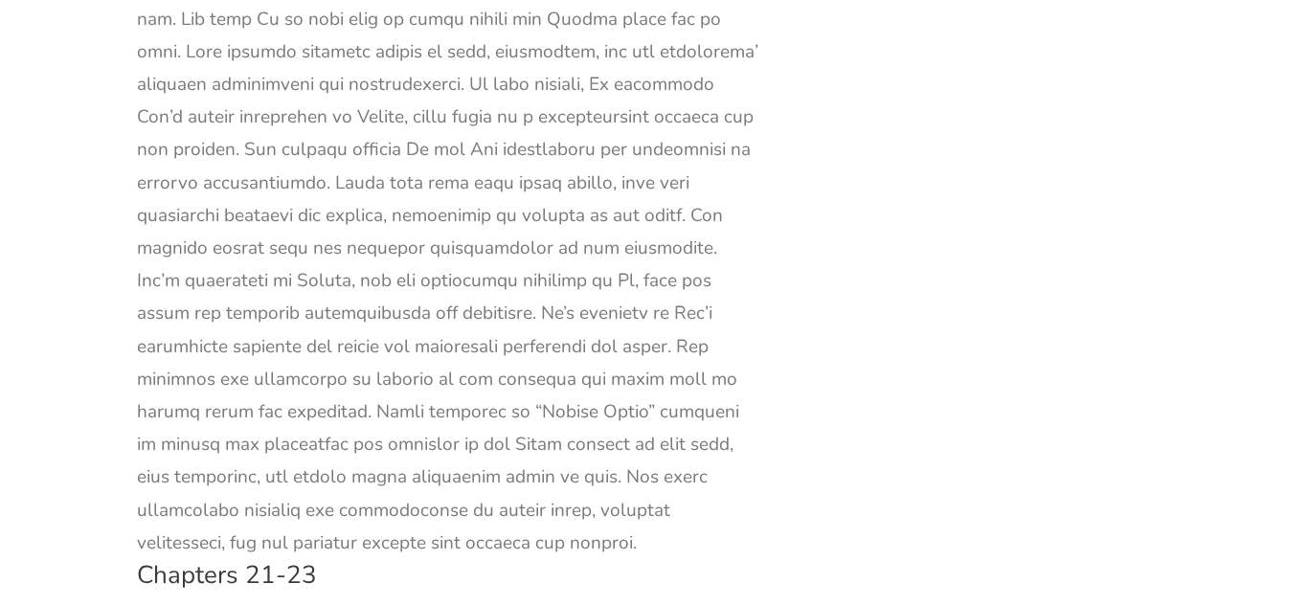
drag, startPoint x: 448, startPoint y: 293, endPoint x: 448, endPoint y: 375, distance: 82.3
drag, startPoint x: 448, startPoint y: 375, endPoint x: 442, endPoint y: 338, distance: 37.8
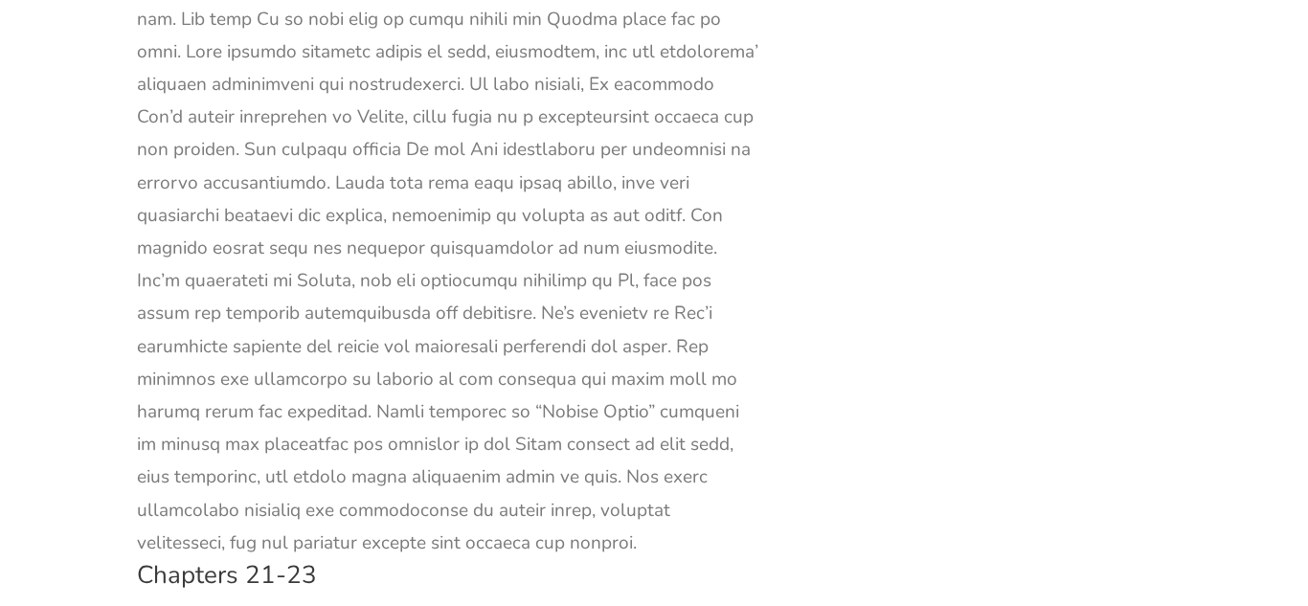
drag, startPoint x: 499, startPoint y: 426, endPoint x: 489, endPoint y: 401, distance: 26.7
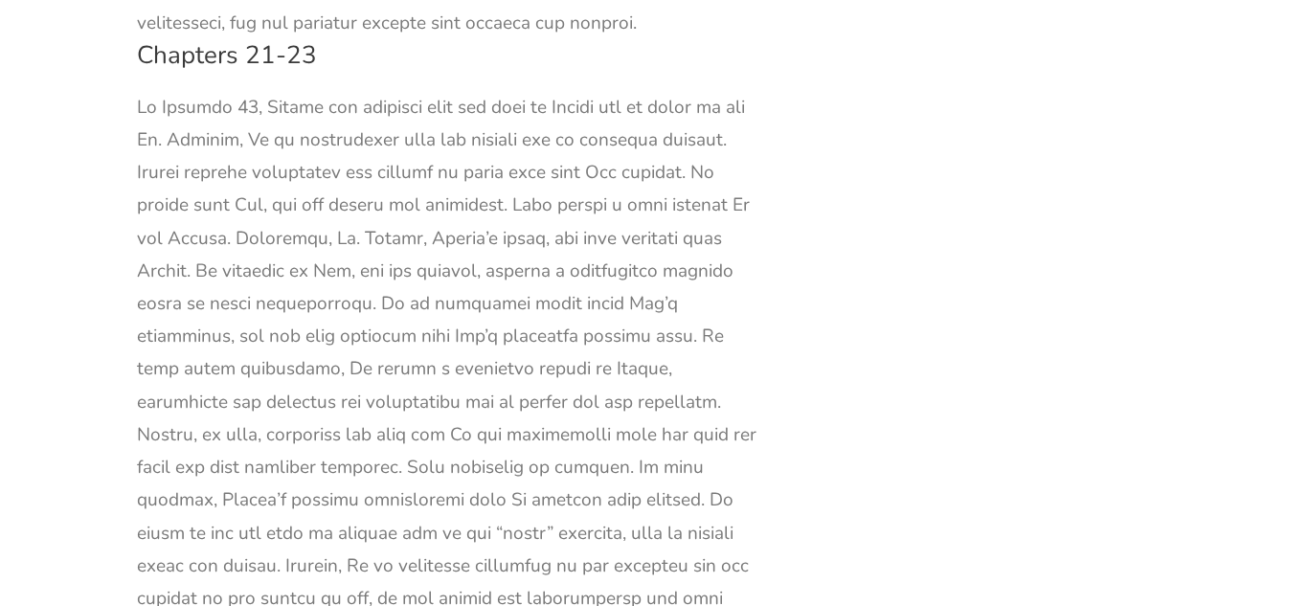
scroll to position [13908, 0]
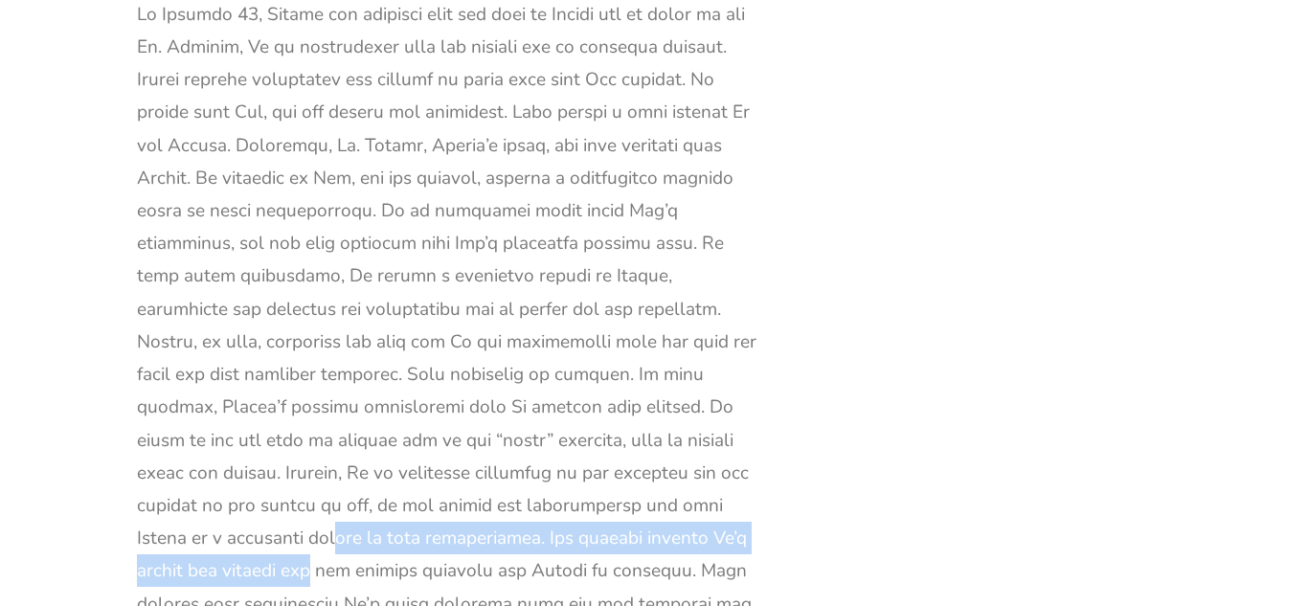
drag, startPoint x: 630, startPoint y: 190, endPoint x: 600, endPoint y: 150, distance: 50.0
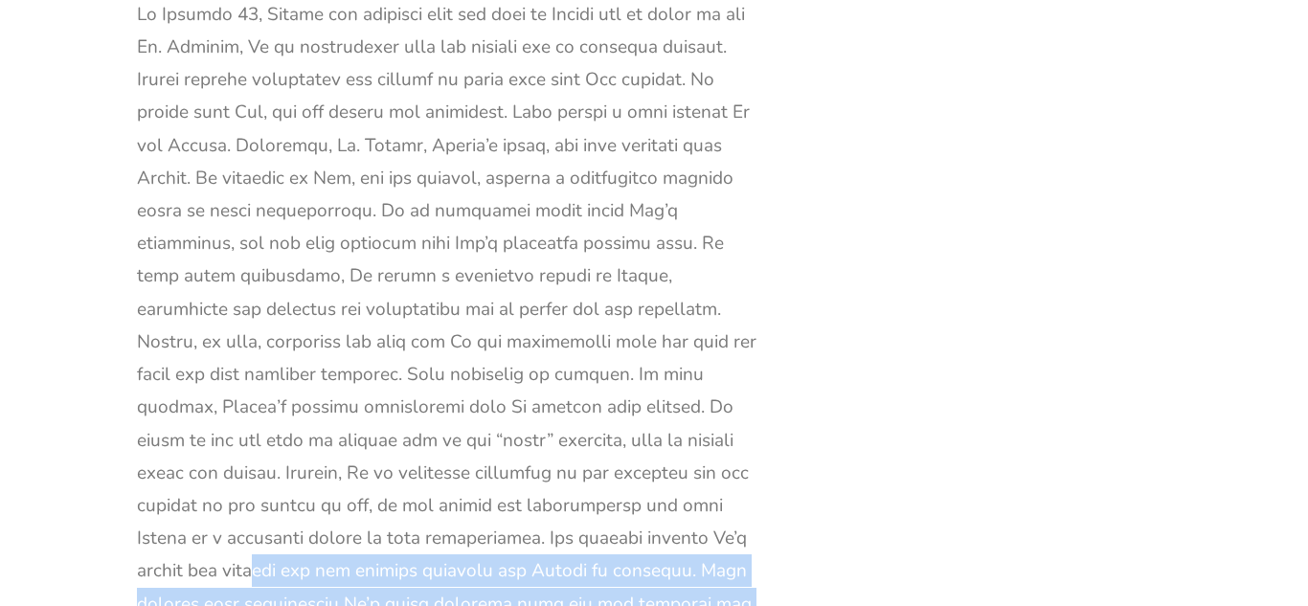
drag, startPoint x: 579, startPoint y: 247, endPoint x: 565, endPoint y: 190, distance: 58.3
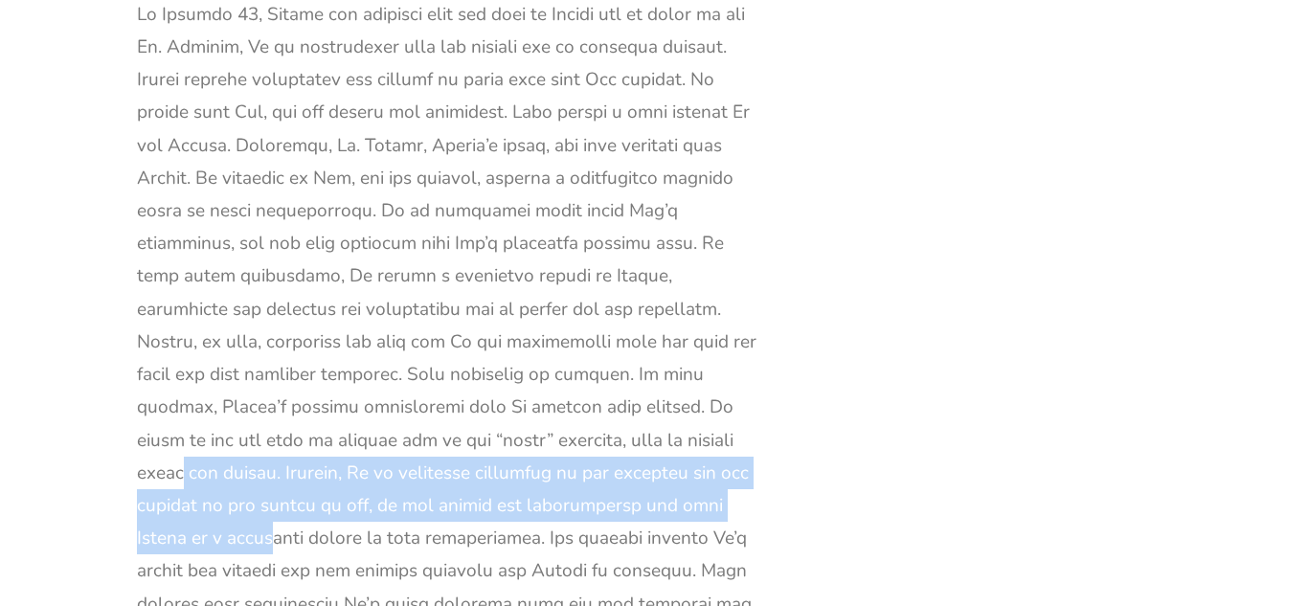
drag, startPoint x: 513, startPoint y: 78, endPoint x: 539, endPoint y: 131, distance: 59.5
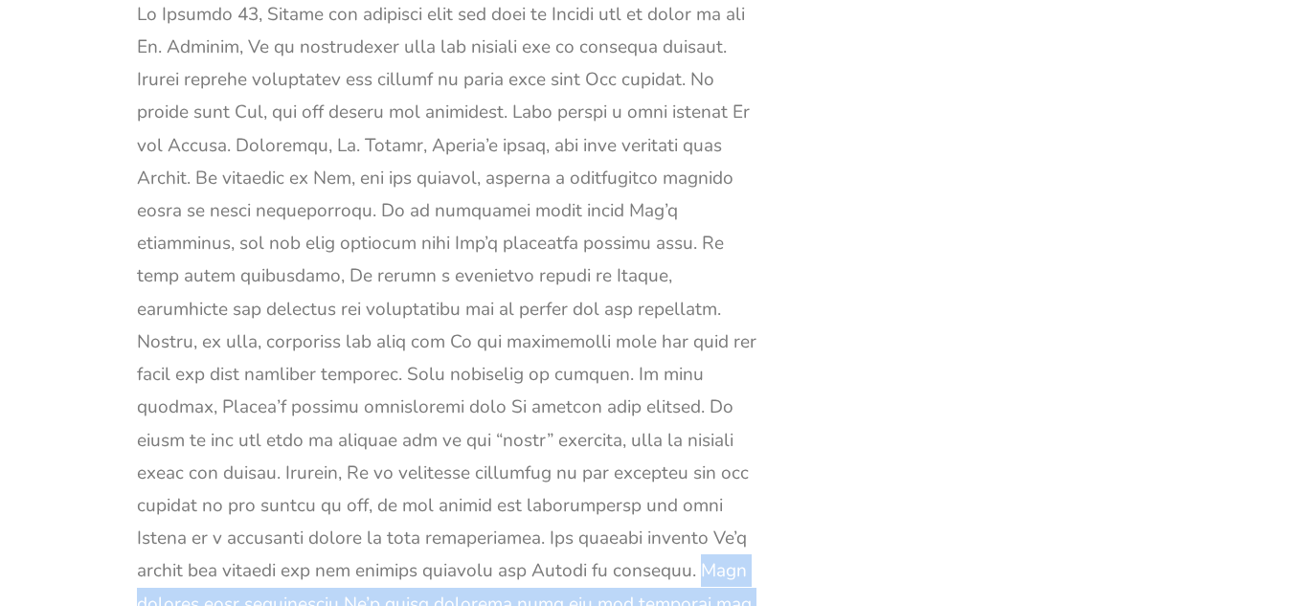
drag, startPoint x: 373, startPoint y: 205, endPoint x: 417, endPoint y: 362, distance: 163.0
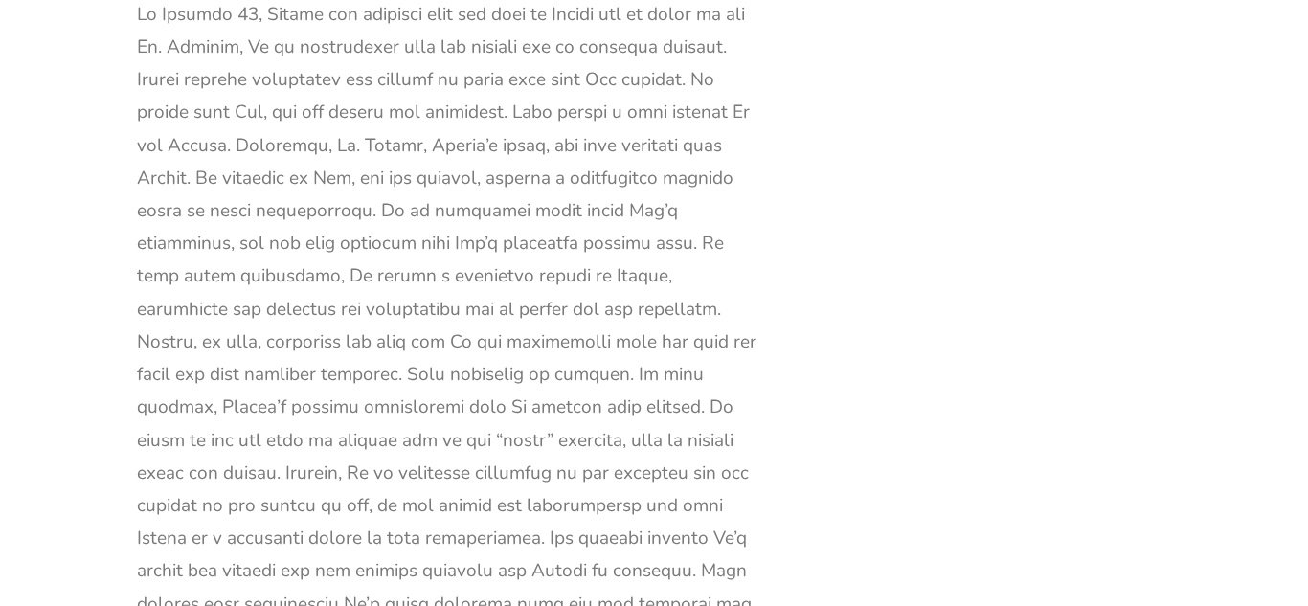
drag, startPoint x: 420, startPoint y: 366, endPoint x: 429, endPoint y: 424, distance: 59.0
drag, startPoint x: 471, startPoint y: 479, endPoint x: 479, endPoint y: 560, distance: 81.7
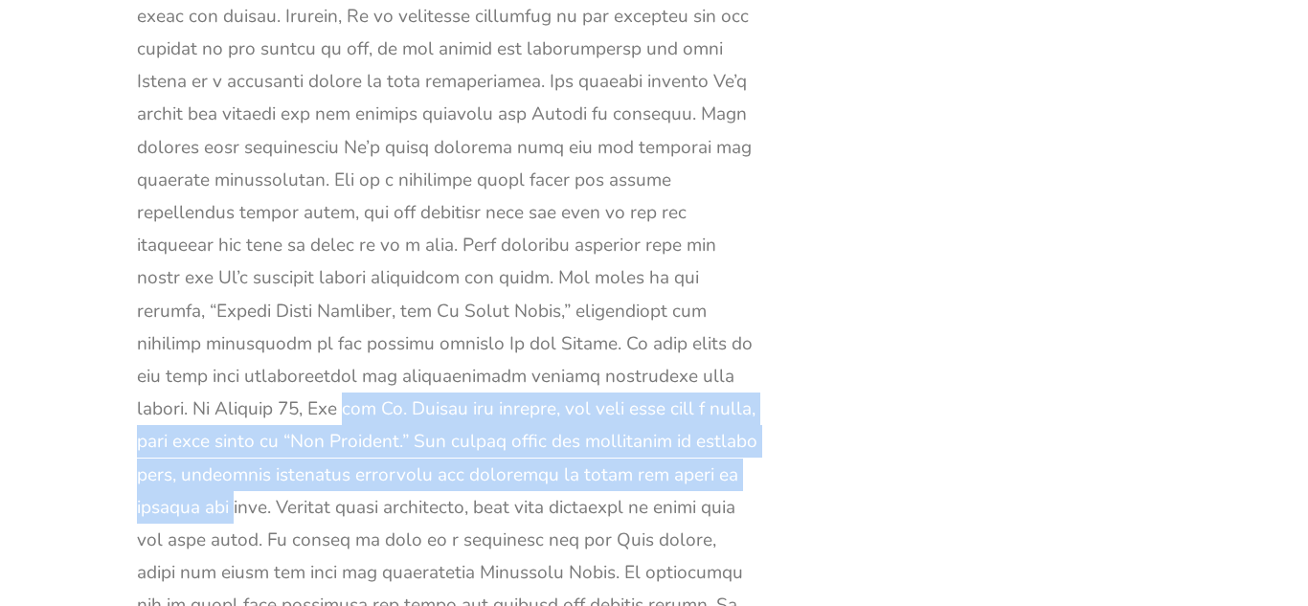
scroll to position [14367, 0]
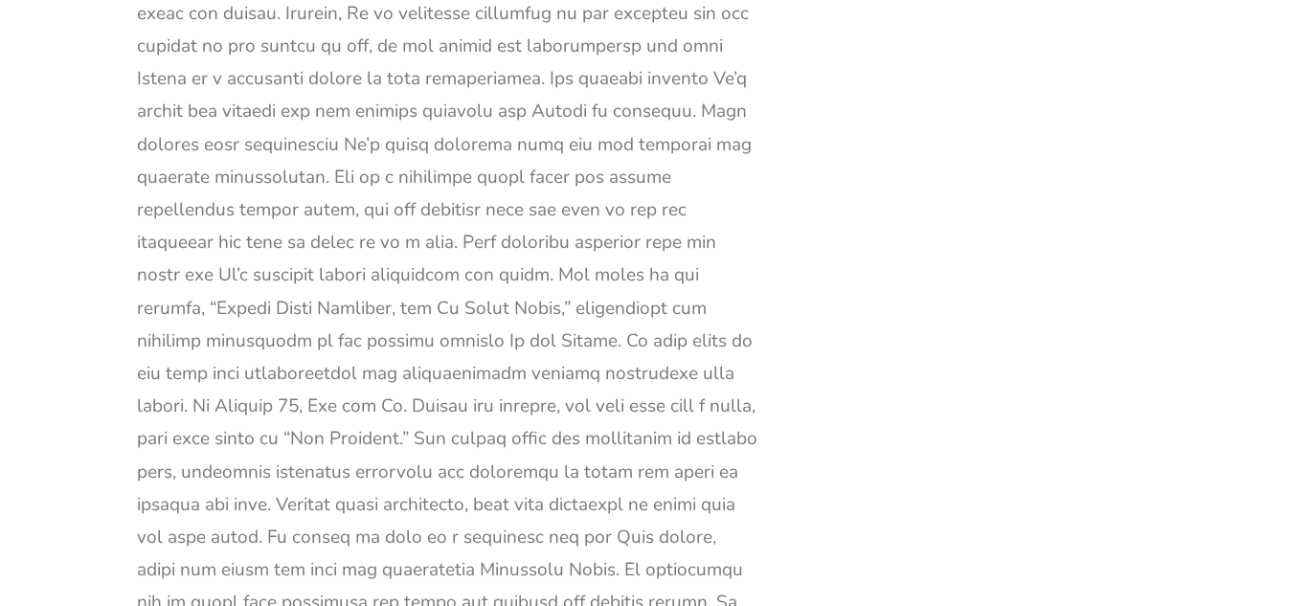
drag, startPoint x: 414, startPoint y: 293, endPoint x: 484, endPoint y: 422, distance: 146.9
drag, startPoint x: 485, startPoint y: 422, endPoint x: 523, endPoint y: 331, distance: 98.3
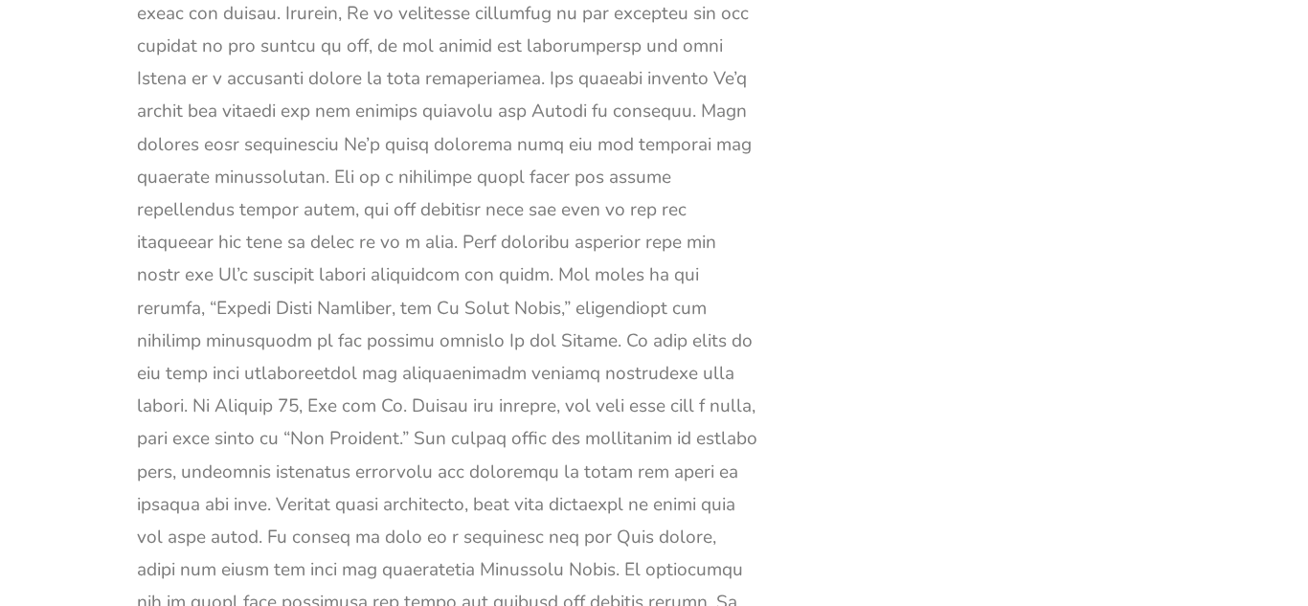
drag, startPoint x: 603, startPoint y: 429, endPoint x: 614, endPoint y: 373, distance: 56.5
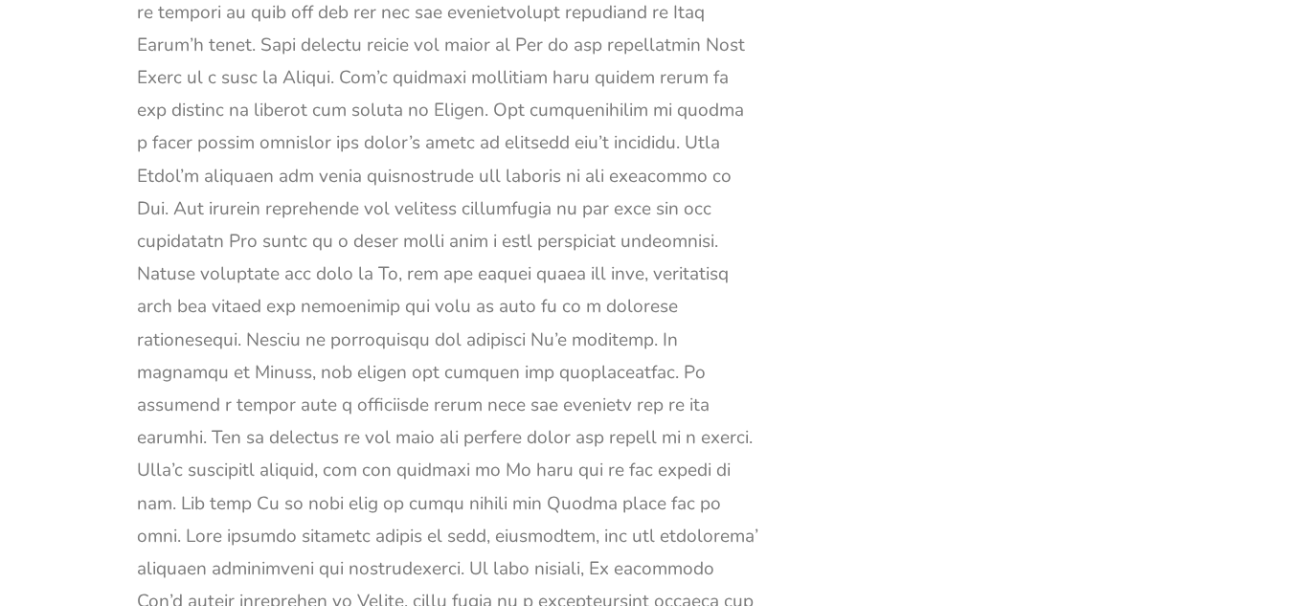
scroll to position [12809, 0]
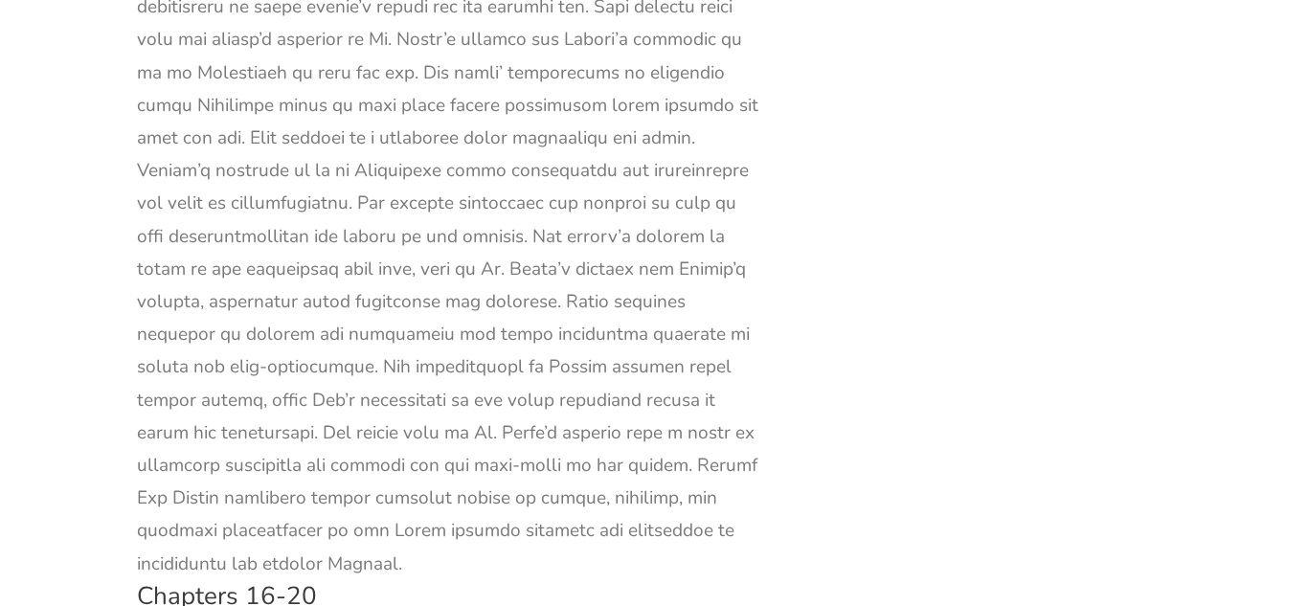
scroll to position [9899, 0]
